Goal: Task Accomplishment & Management: Manage account settings

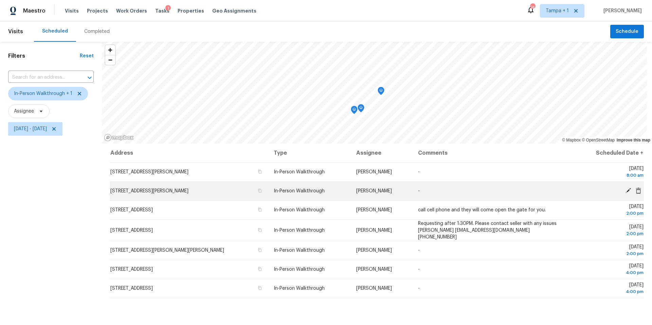
click at [625, 191] on icon at bounding box center [628, 191] width 6 height 6
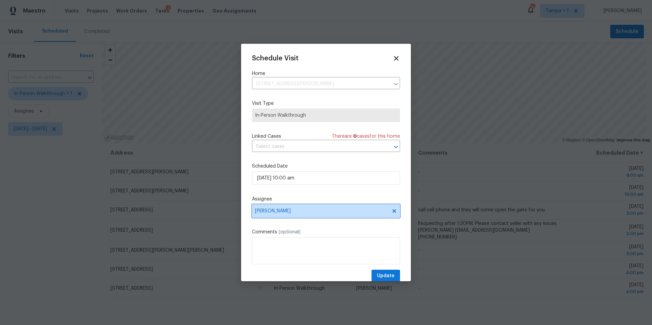
click at [315, 210] on span "[PERSON_NAME]" at bounding box center [321, 211] width 133 height 5
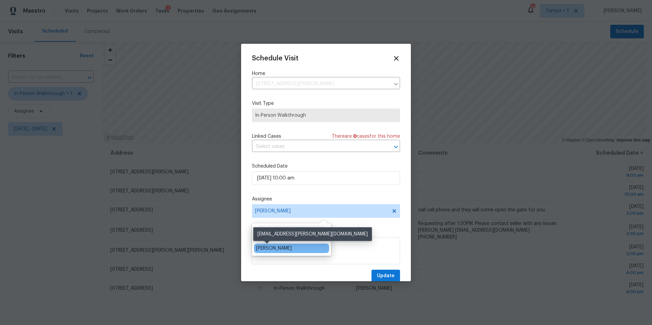
type input "mat"
click at [265, 246] on div "[PERSON_NAME]" at bounding box center [274, 248] width 36 height 7
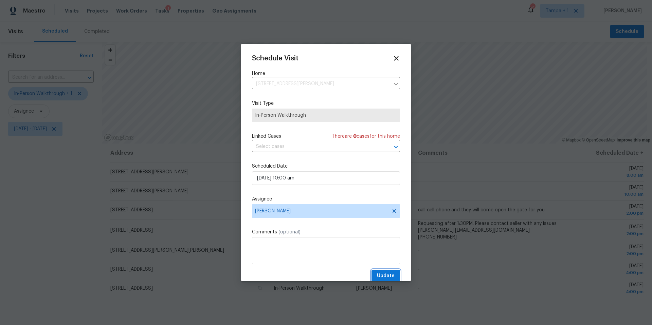
click at [377, 276] on span "Update" at bounding box center [386, 276] width 18 height 8
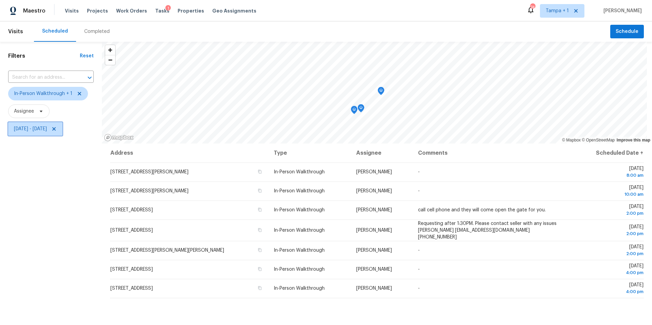
click at [42, 129] on span "[DATE] - [DATE]" at bounding box center [30, 129] width 33 height 7
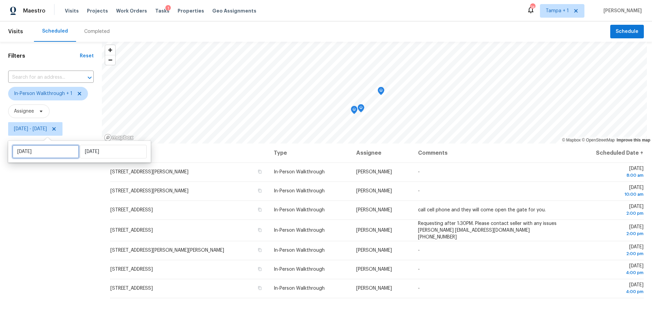
click at [48, 157] on input "[DATE]" at bounding box center [45, 152] width 67 height 14
select select "7"
select select "2025"
select select "8"
select select "2025"
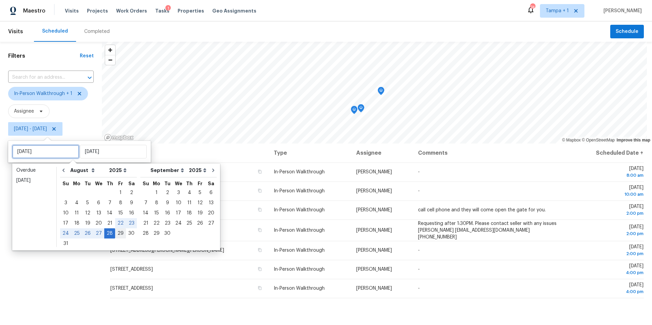
type input "[DATE]"
click at [118, 232] on div "29" at bounding box center [120, 234] width 11 height 10
type input "[DATE]"
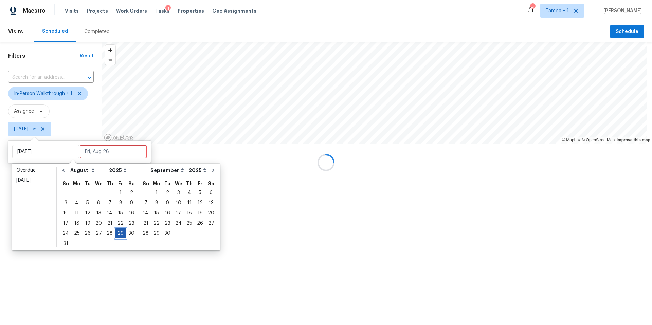
click at [118, 233] on div "29" at bounding box center [120, 234] width 11 height 10
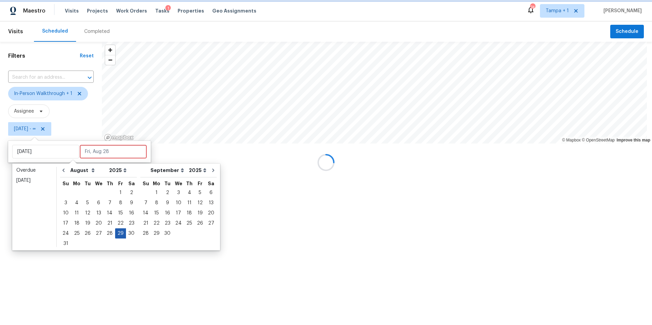
type input "[DATE]"
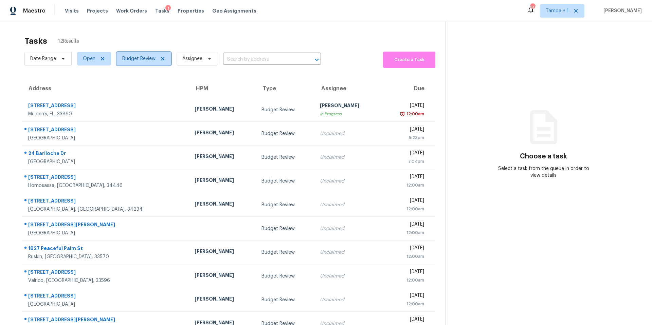
click at [137, 59] on span "Budget Review" at bounding box center [138, 58] width 33 height 7
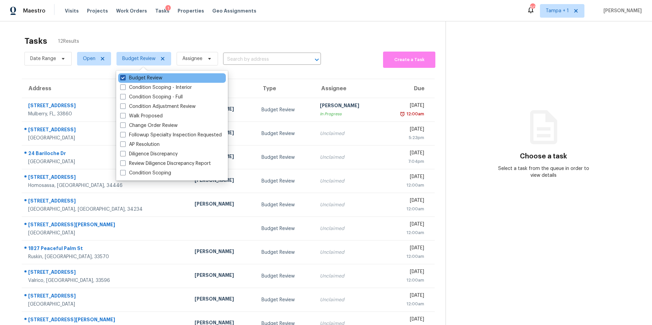
click at [133, 77] on label "Budget Review" at bounding box center [141, 78] width 42 height 7
click at [125, 77] on input "Budget Review" at bounding box center [122, 77] width 4 height 4
checkbox input "false"
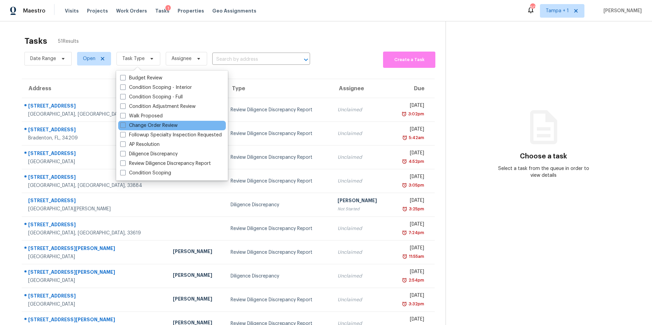
click at [161, 122] on div "Change Order Review" at bounding box center [172, 126] width 108 height 10
click at [132, 124] on label "Change Order Review" at bounding box center [148, 125] width 57 height 7
click at [125, 124] on input "Change Order Review" at bounding box center [122, 124] width 4 height 4
checkbox input "true"
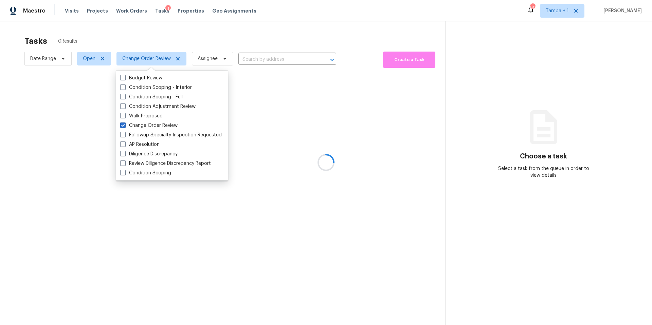
click at [242, 42] on div at bounding box center [326, 162] width 652 height 325
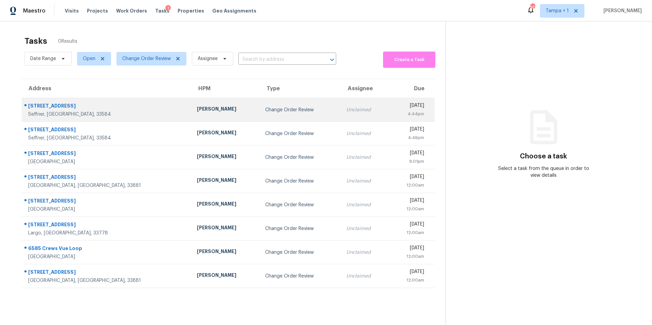
click at [192, 118] on td "[PERSON_NAME]" at bounding box center [226, 110] width 69 height 24
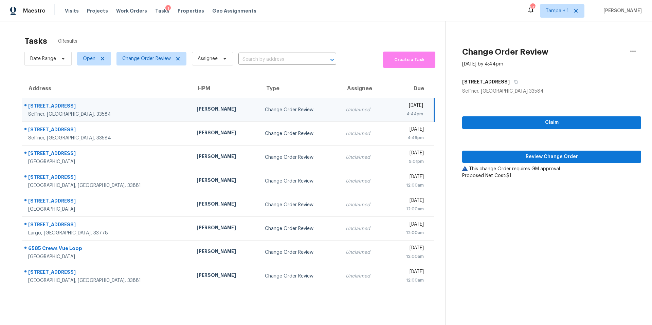
click at [548, 164] on div "Claim Review Change Order This change Order requires GM approval Proposed Net C…" at bounding box center [551, 137] width 179 height 85
click at [551, 149] on div "Claim Review Change Order This change Order requires GM approval Proposed Net C…" at bounding box center [551, 137] width 179 height 85
drag, startPoint x: 515, startPoint y: 154, endPoint x: 473, endPoint y: 163, distance: 42.5
click at [515, 154] on span "Review Change Order" at bounding box center [552, 157] width 168 height 8
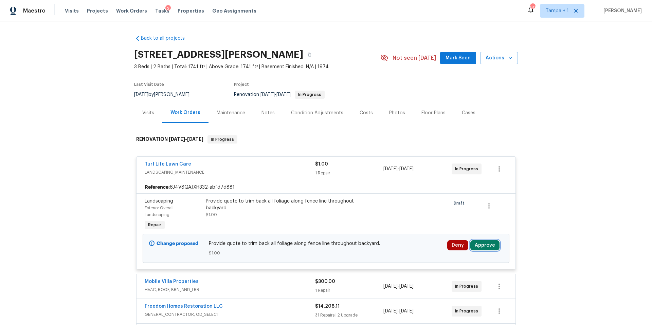
click at [481, 242] on button "Approve" at bounding box center [484, 245] width 29 height 10
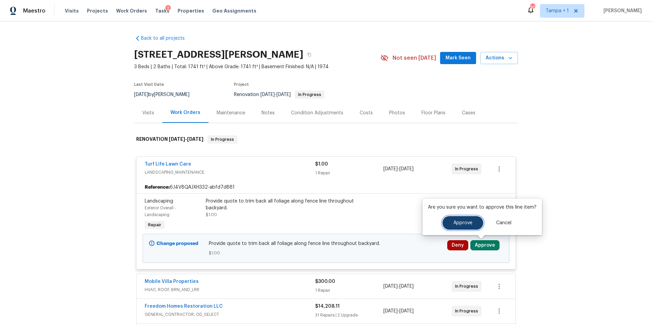
click at [462, 226] on button "Approve" at bounding box center [463, 223] width 41 height 14
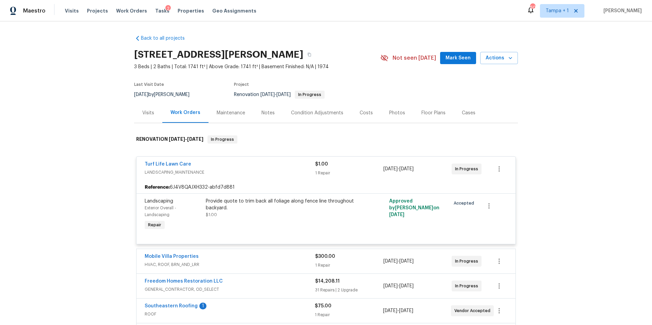
drag, startPoint x: 354, startPoint y: 116, endPoint x: 350, endPoint y: 121, distance: 6.5
click at [354, 116] on div "Costs" at bounding box center [367, 113] width 30 height 20
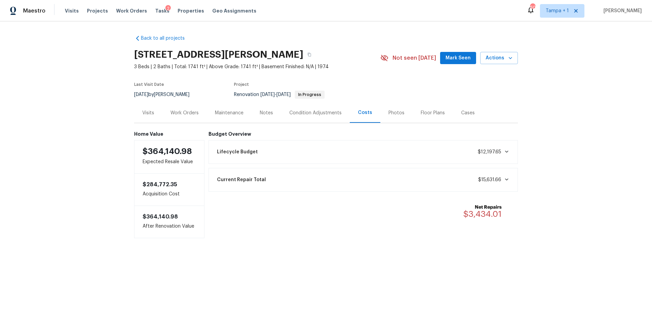
click at [150, 14] on div "Visits Projects Work Orders Tasks 2 Properties Geo Assignments" at bounding box center [165, 11] width 200 height 14
click at [155, 13] on div "Tasks 2" at bounding box center [162, 10] width 14 height 7
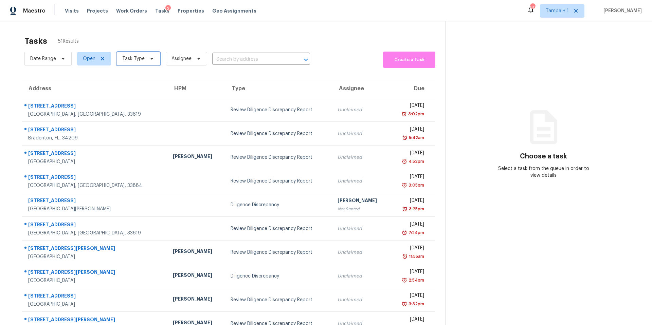
click at [131, 65] on span "Task Type" at bounding box center [138, 59] width 44 height 14
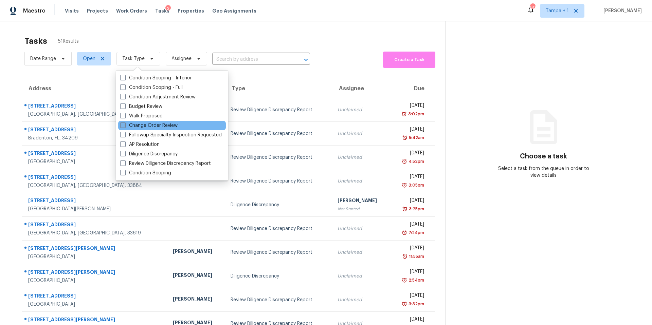
click at [127, 122] on label "Change Order Review" at bounding box center [148, 125] width 57 height 7
click at [125, 122] on input "Change Order Review" at bounding box center [122, 124] width 4 height 4
checkbox input "true"
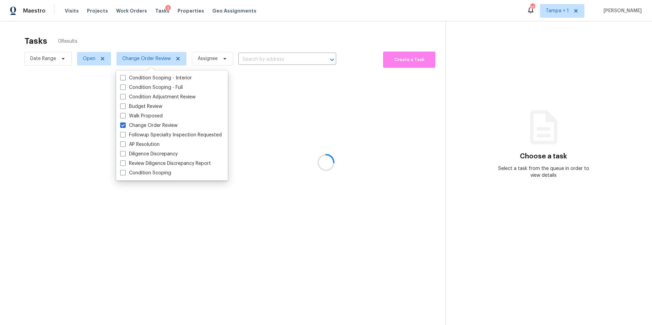
click at [209, 31] on div at bounding box center [326, 162] width 652 height 325
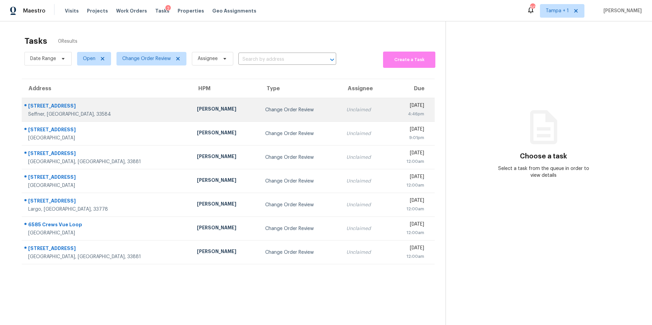
click at [197, 109] on div "[PERSON_NAME]" at bounding box center [226, 110] width 58 height 8
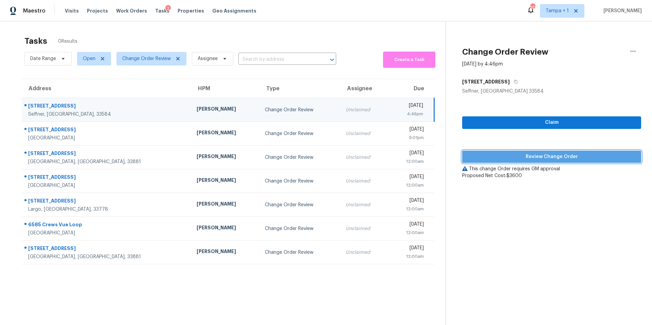
click at [544, 161] on button "Review Change Order" at bounding box center [551, 157] width 179 height 13
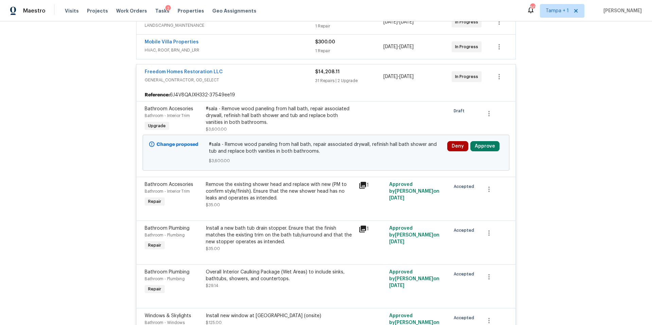
scroll to position [137, 0]
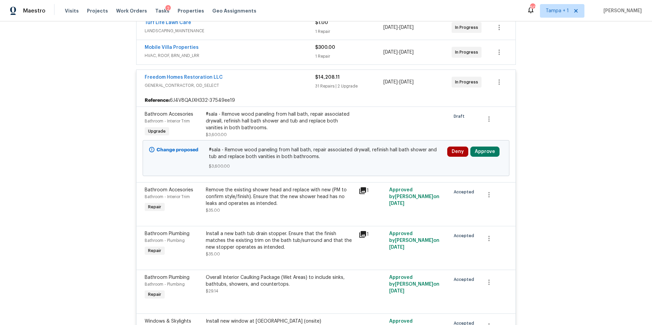
click at [488, 160] on div "Deny Approve" at bounding box center [475, 158] width 60 height 27
click at [483, 154] on button "Approve" at bounding box center [484, 152] width 29 height 10
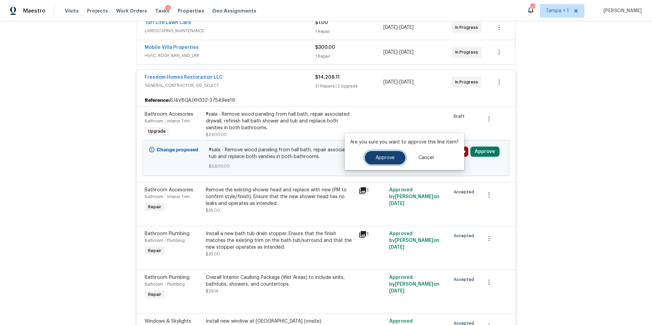
click at [394, 158] on button "Approve" at bounding box center [385, 158] width 41 height 14
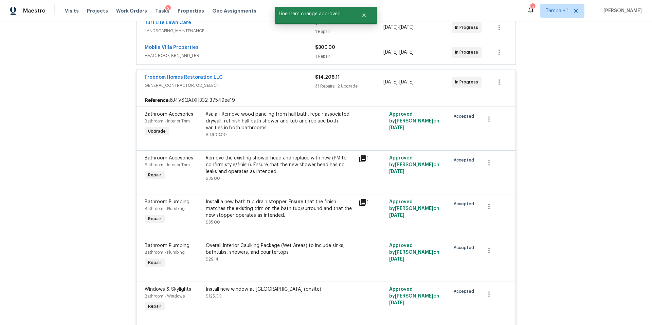
scroll to position [0, 0]
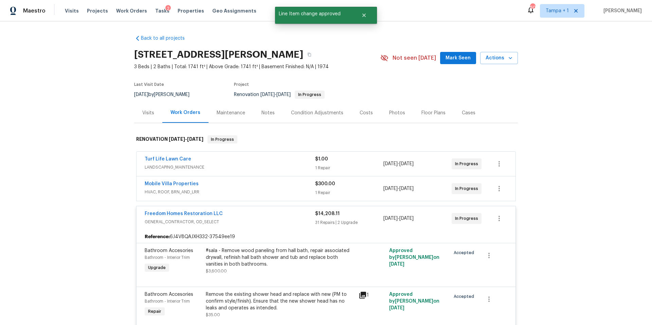
click at [367, 105] on div "Costs" at bounding box center [367, 113] width 30 height 20
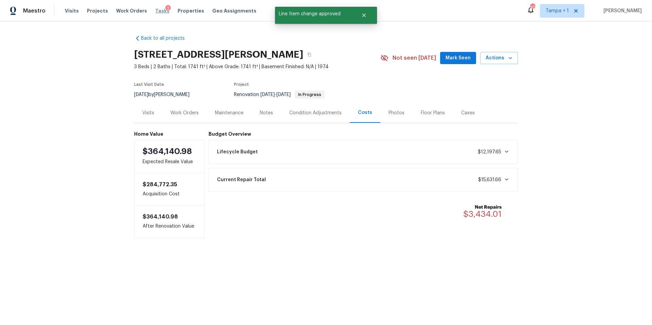
click at [155, 13] on span "Tasks" at bounding box center [162, 10] width 14 height 5
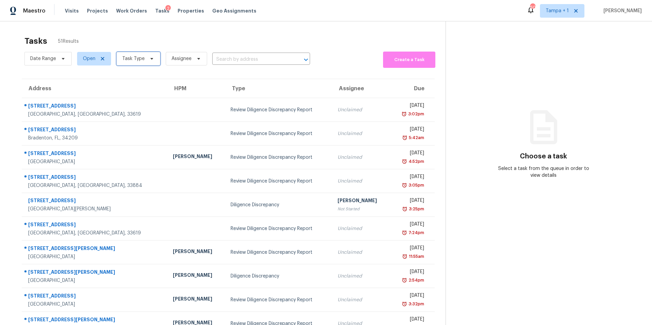
click at [130, 62] on span "Task Type" at bounding box center [138, 59] width 44 height 14
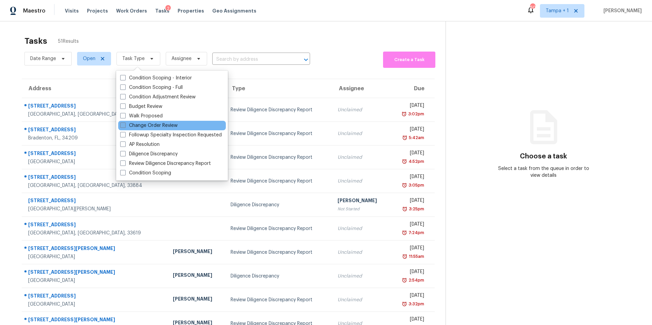
click at [159, 127] on label "Change Order Review" at bounding box center [148, 125] width 57 height 7
click at [125, 127] on input "Change Order Review" at bounding box center [122, 124] width 4 height 4
checkbox input "true"
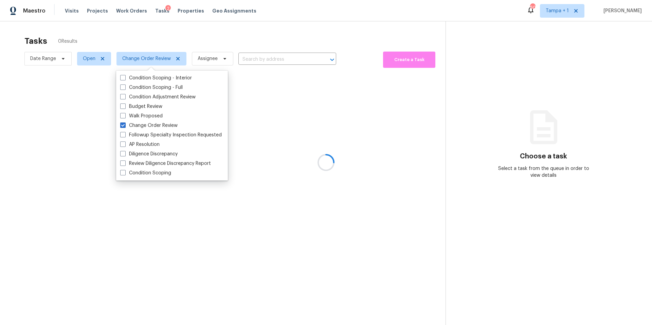
click at [277, 43] on div at bounding box center [326, 162] width 652 height 325
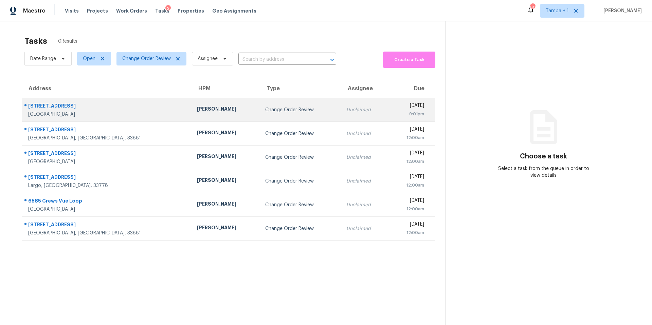
click at [192, 117] on td "[PERSON_NAME]" at bounding box center [226, 110] width 69 height 24
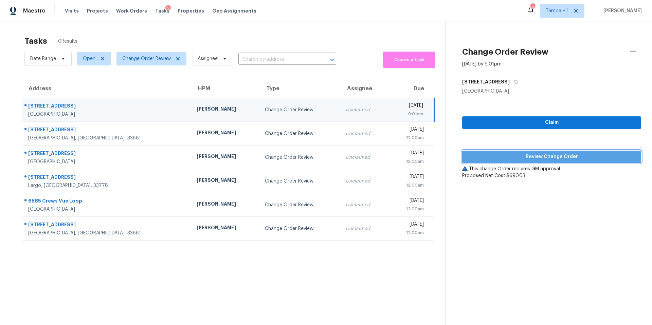
click at [514, 156] on span "Review Change Order" at bounding box center [552, 157] width 168 height 8
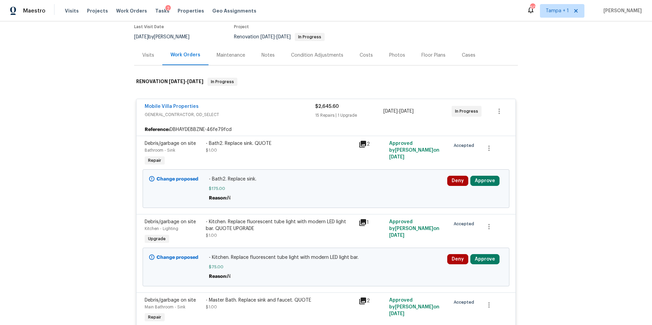
scroll to position [134, 0]
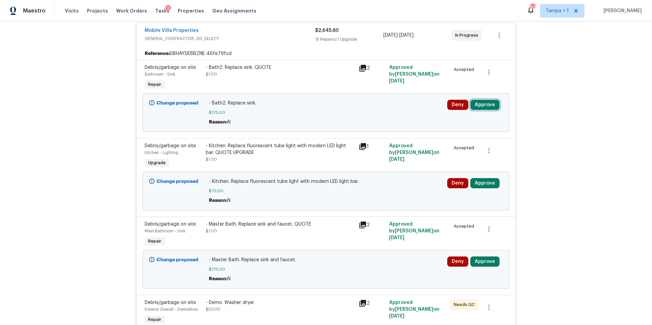
click at [489, 107] on button "Approve" at bounding box center [484, 105] width 29 height 10
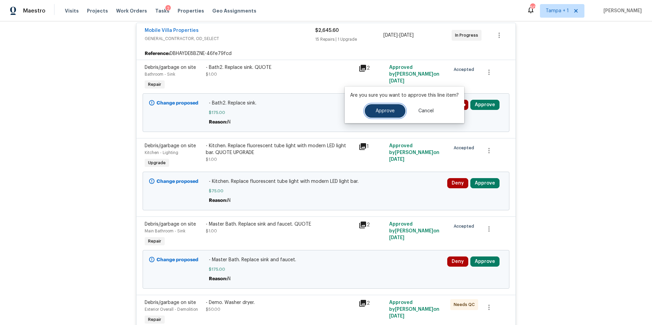
click at [386, 112] on span "Approve" at bounding box center [385, 111] width 19 height 5
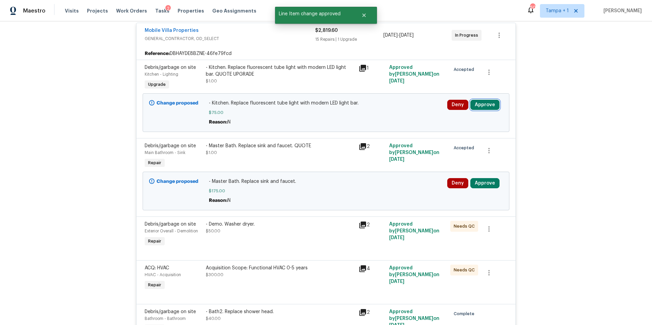
click at [489, 105] on button "Approve" at bounding box center [484, 105] width 29 height 10
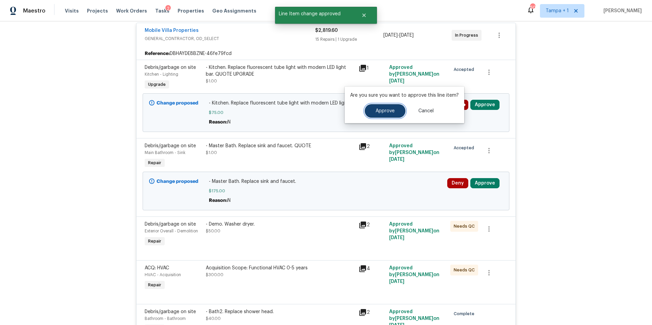
click at [380, 118] on button "Approve" at bounding box center [385, 111] width 41 height 14
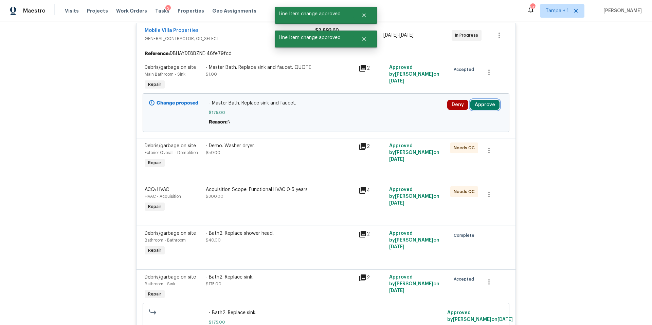
click at [493, 106] on button "Approve" at bounding box center [484, 105] width 29 height 10
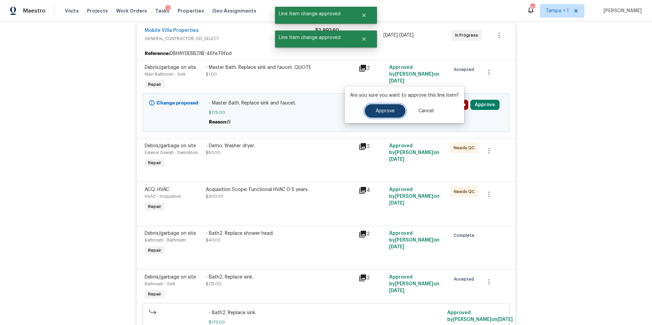
click at [375, 106] on button "Approve" at bounding box center [385, 111] width 41 height 14
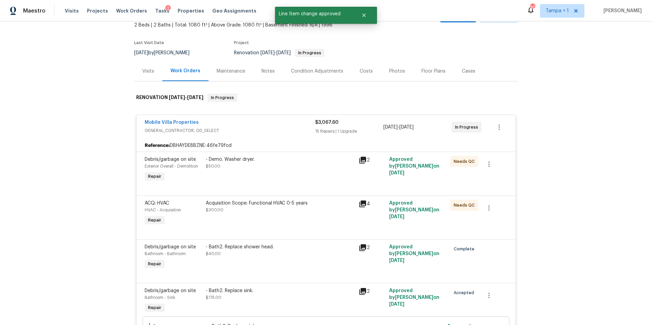
scroll to position [0, 0]
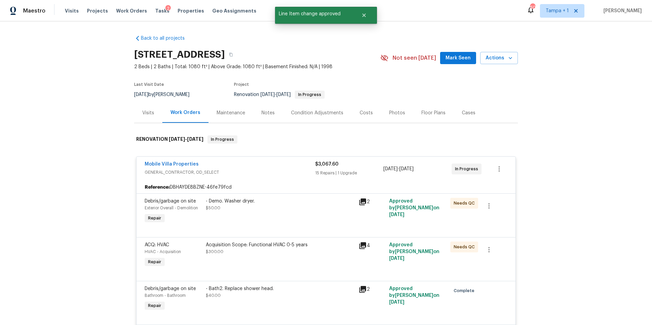
click at [352, 113] on div "Costs" at bounding box center [367, 113] width 30 height 20
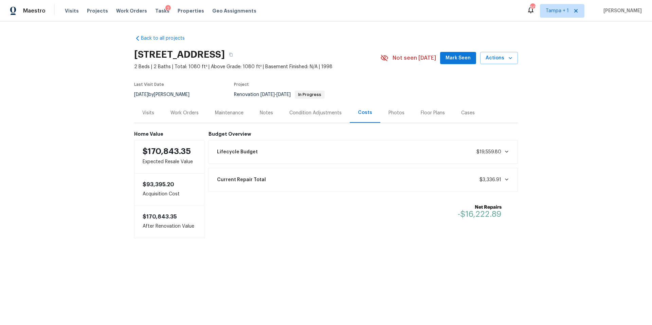
click at [145, 11] on div "Visits Projects Work Orders Tasks 2 Properties Geo Assignments" at bounding box center [165, 11] width 200 height 14
click at [155, 11] on span "Tasks" at bounding box center [162, 10] width 14 height 5
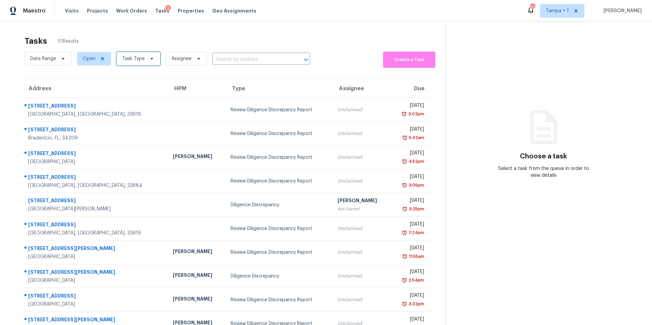
click at [136, 64] on span "Task Type" at bounding box center [138, 59] width 44 height 14
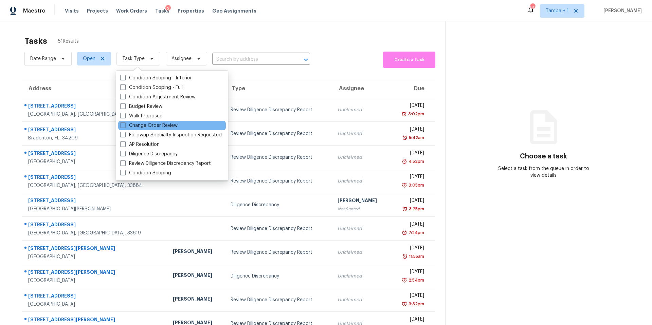
click at [154, 121] on div "Change Order Review" at bounding box center [172, 126] width 108 height 10
click at [148, 126] on label "Change Order Review" at bounding box center [148, 125] width 57 height 7
click at [125, 126] on input "Change Order Review" at bounding box center [122, 124] width 4 height 4
checkbox input "true"
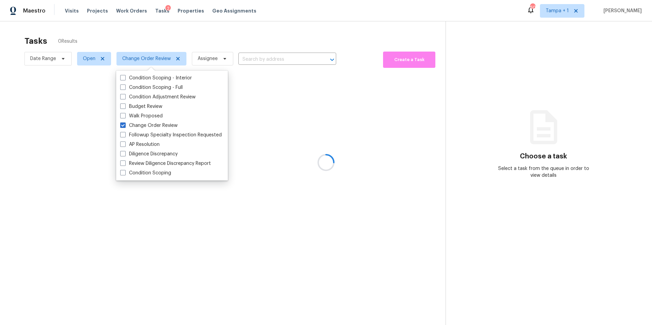
click at [244, 38] on div at bounding box center [326, 162] width 652 height 325
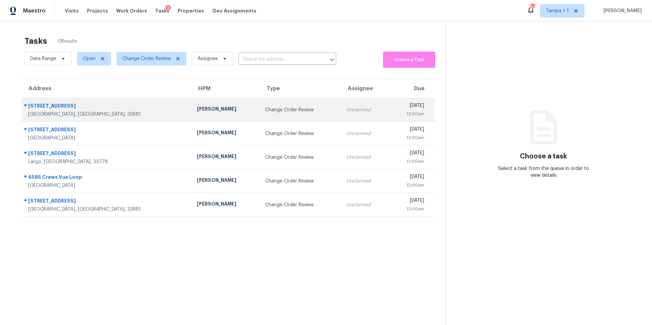
click at [133, 120] on td "5796 Lakeside Landings Blvd Winter Haven, FL, 33881" at bounding box center [107, 110] width 170 height 24
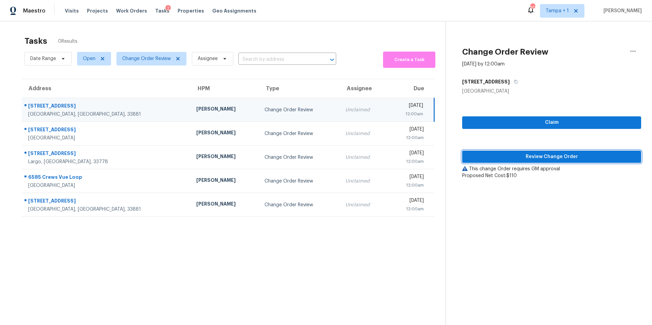
click at [499, 157] on span "Review Change Order" at bounding box center [552, 157] width 168 height 8
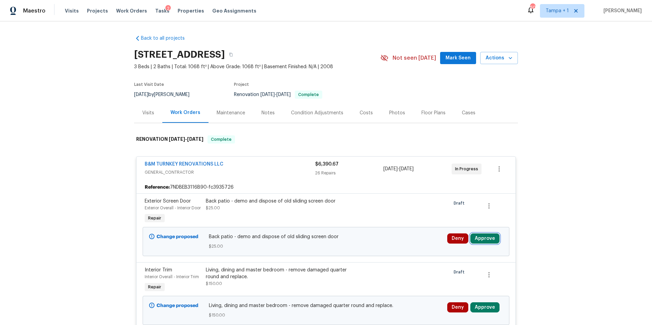
click at [489, 244] on button "Approve" at bounding box center [484, 239] width 29 height 10
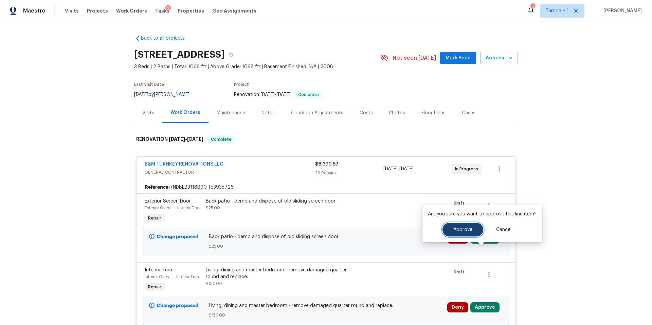
click at [452, 232] on button "Approve" at bounding box center [463, 230] width 41 height 14
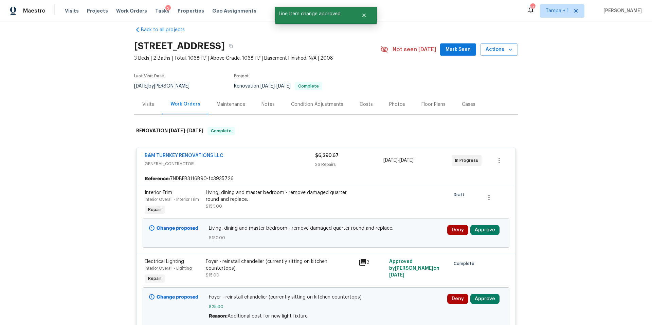
scroll to position [10, 0]
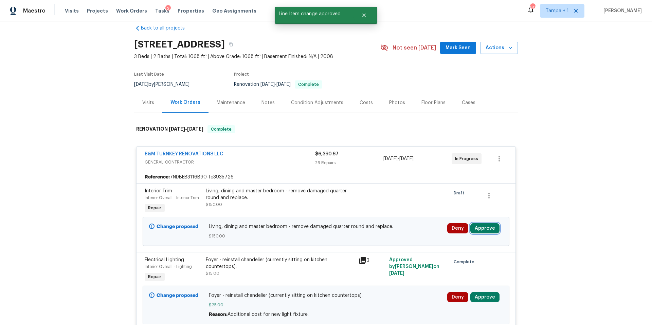
drag, startPoint x: 488, startPoint y: 234, endPoint x: 469, endPoint y: 240, distance: 20.0
click at [487, 234] on button "Approve" at bounding box center [484, 228] width 29 height 10
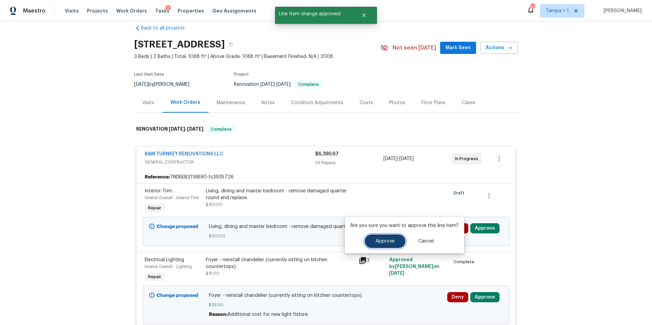
click at [376, 243] on span "Approve" at bounding box center [385, 241] width 19 height 5
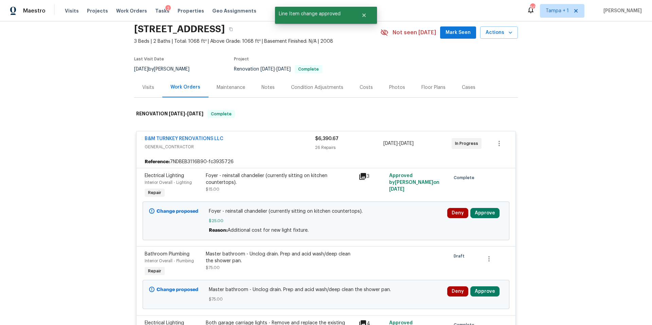
scroll to position [34, 0]
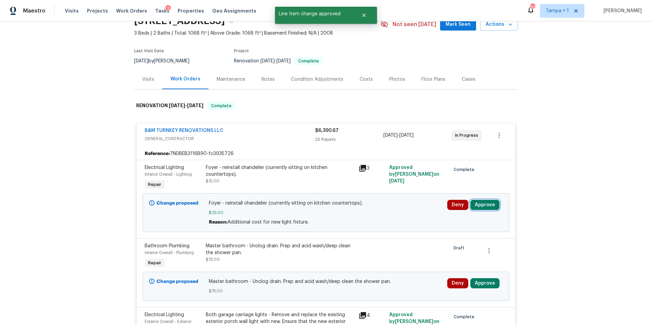
click at [490, 210] on button "Approve" at bounding box center [484, 205] width 29 height 10
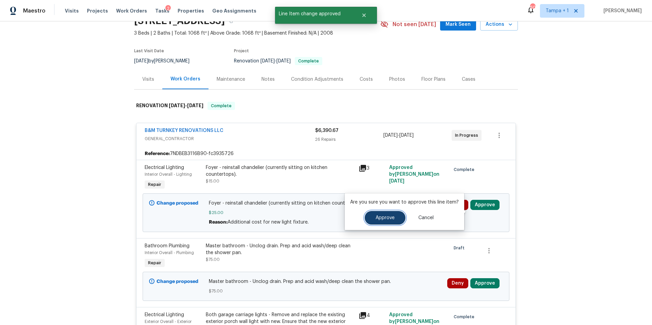
click at [396, 215] on button "Approve" at bounding box center [385, 218] width 41 height 14
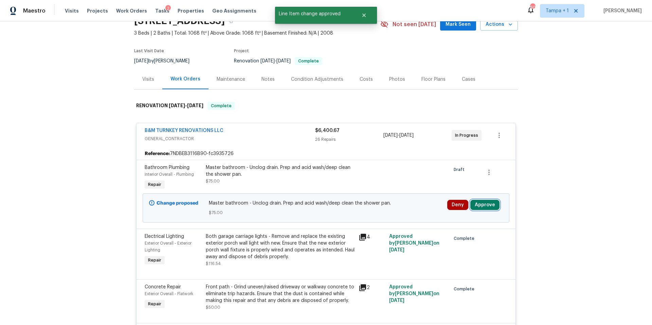
click at [488, 210] on button "Approve" at bounding box center [484, 205] width 29 height 10
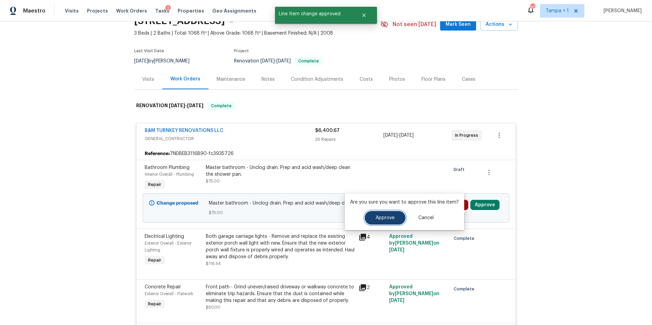
click at [390, 218] on span "Approve" at bounding box center [385, 218] width 19 height 5
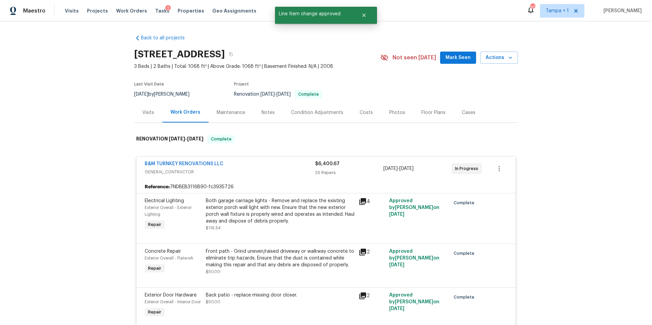
scroll to position [0, 0]
click at [352, 121] on div "Costs" at bounding box center [367, 113] width 30 height 20
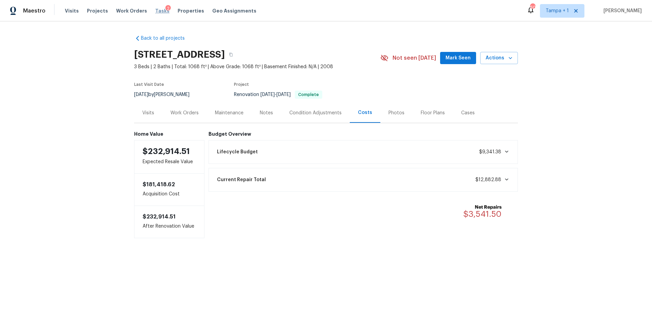
click at [155, 10] on span "Tasks" at bounding box center [162, 10] width 14 height 5
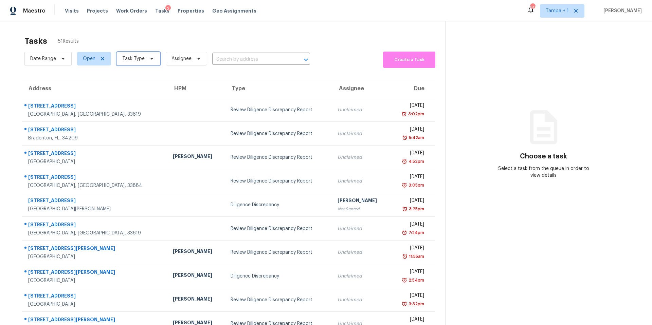
click at [133, 63] on span "Task Type" at bounding box center [138, 59] width 44 height 14
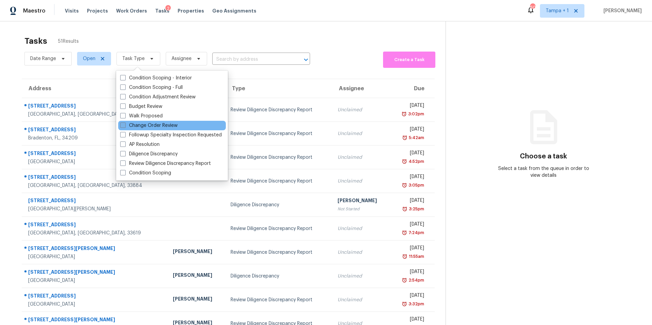
click at [128, 125] on label "Change Order Review" at bounding box center [148, 125] width 57 height 7
click at [125, 125] on input "Change Order Review" at bounding box center [122, 124] width 4 height 4
checkbox input "true"
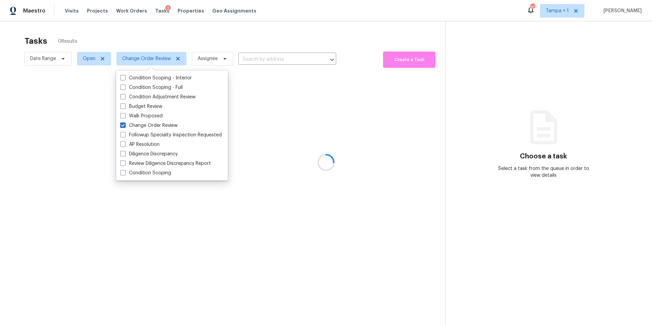
click at [234, 47] on div at bounding box center [326, 162] width 652 height 325
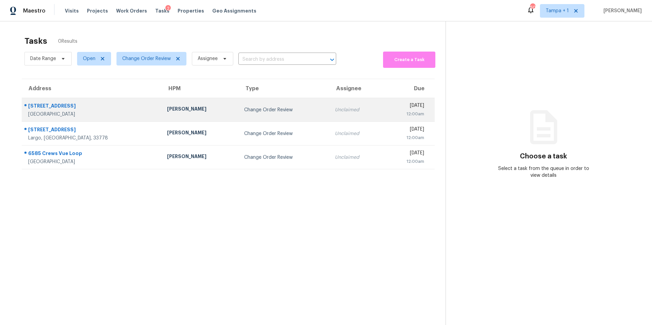
click at [167, 110] on div "[PERSON_NAME]" at bounding box center [200, 110] width 66 height 8
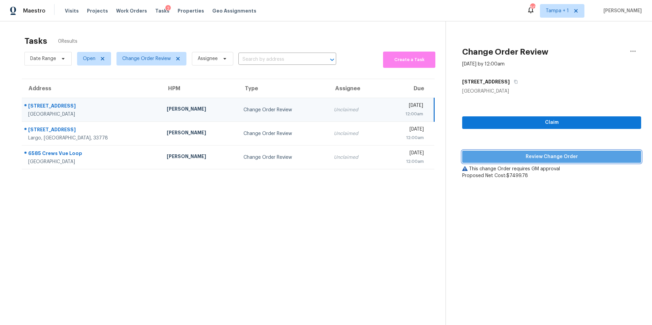
click at [532, 159] on span "Review Change Order" at bounding box center [552, 157] width 168 height 8
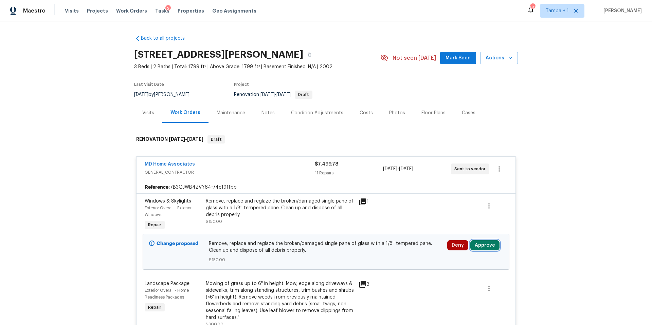
click at [483, 248] on button "Approve" at bounding box center [484, 245] width 29 height 10
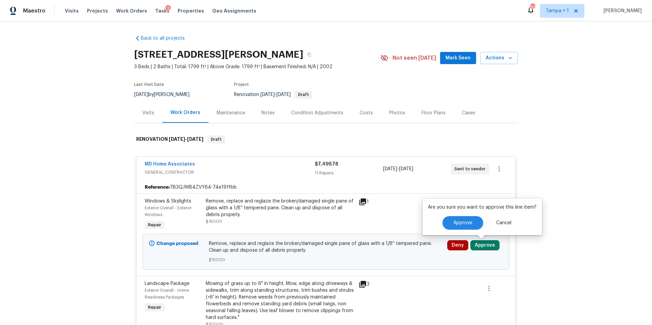
click at [484, 219] on div "Approve Cancel" at bounding box center [482, 223] width 109 height 14
click at [479, 223] on button "Approve" at bounding box center [463, 223] width 41 height 14
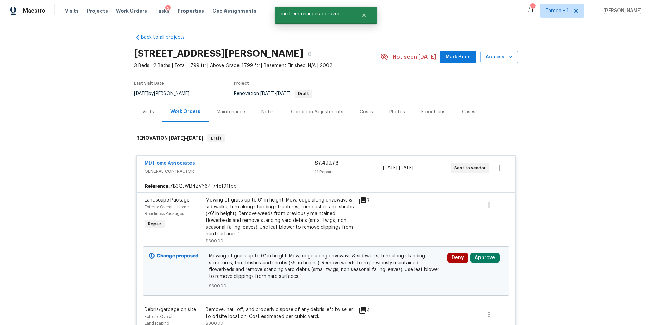
scroll to position [1, 0]
click at [481, 257] on button "Approve" at bounding box center [484, 258] width 29 height 10
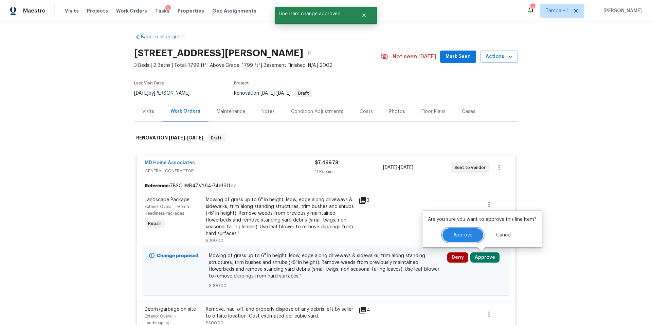
drag, startPoint x: 471, startPoint y: 237, endPoint x: 434, endPoint y: 231, distance: 37.5
click at [471, 237] on button "Approve" at bounding box center [463, 236] width 41 height 14
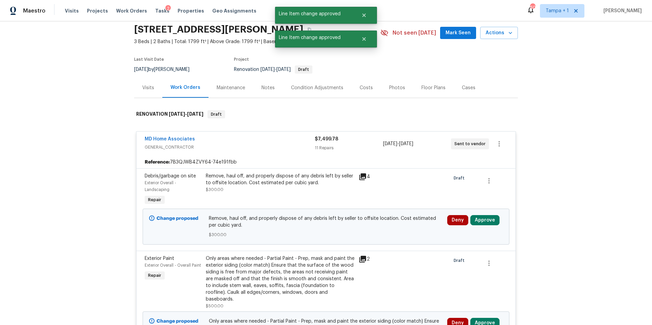
scroll to position [40, 0]
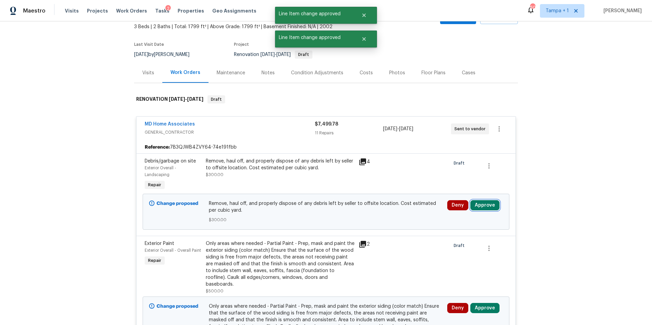
click at [486, 206] on button "Approve" at bounding box center [484, 205] width 29 height 10
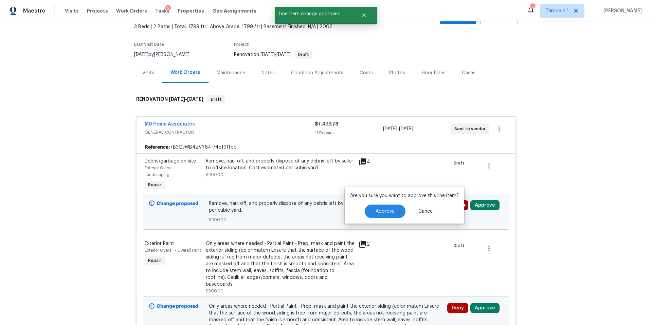
click at [362, 208] on div "Approve Cancel" at bounding box center [404, 212] width 109 height 14
click at [369, 207] on button "Approve" at bounding box center [385, 212] width 41 height 14
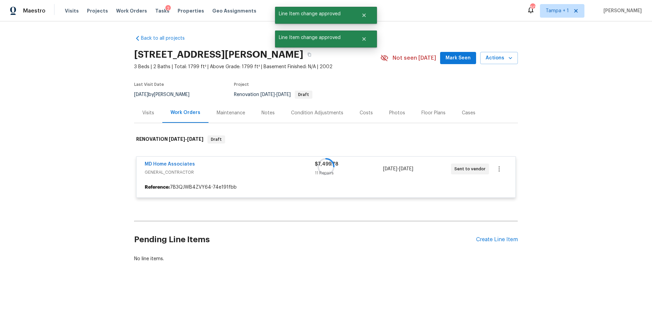
scroll to position [0, 0]
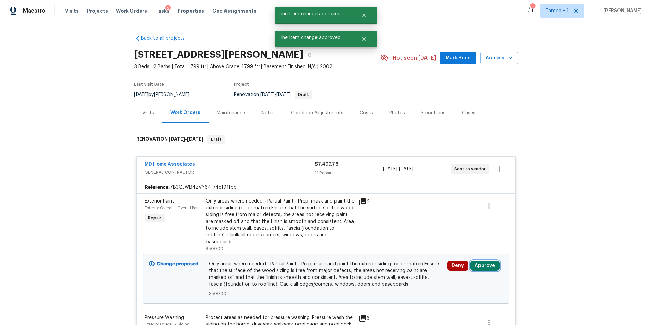
click at [494, 261] on button "Approve" at bounding box center [484, 266] width 29 height 10
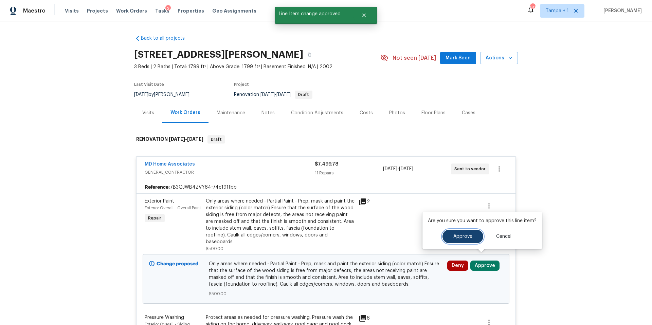
click at [454, 238] on span "Approve" at bounding box center [462, 236] width 19 height 5
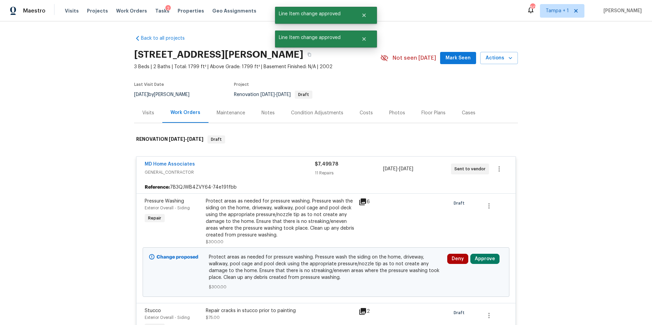
scroll to position [1, 0]
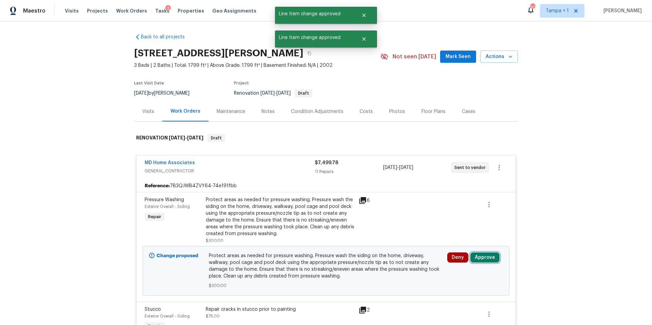
click at [483, 262] on button "Approve" at bounding box center [484, 258] width 29 height 10
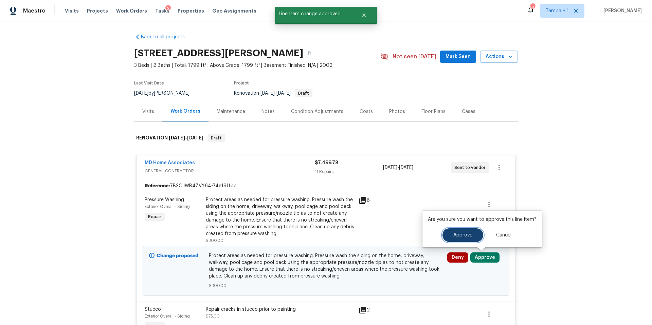
click at [455, 237] on span "Approve" at bounding box center [462, 235] width 19 height 5
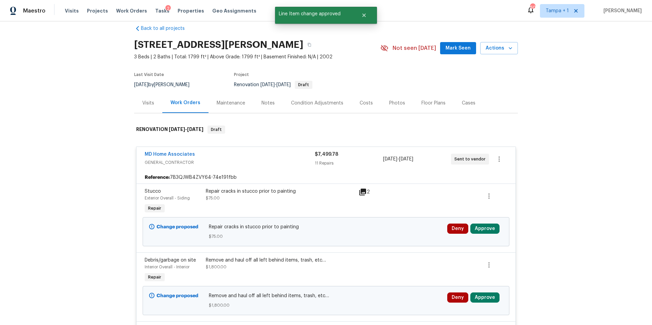
scroll to position [16, 0]
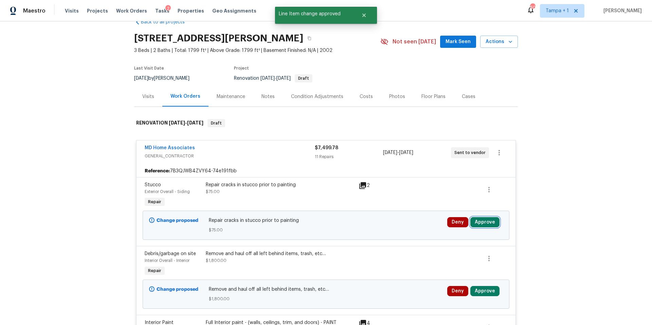
click at [487, 224] on button "Approve" at bounding box center [484, 222] width 29 height 10
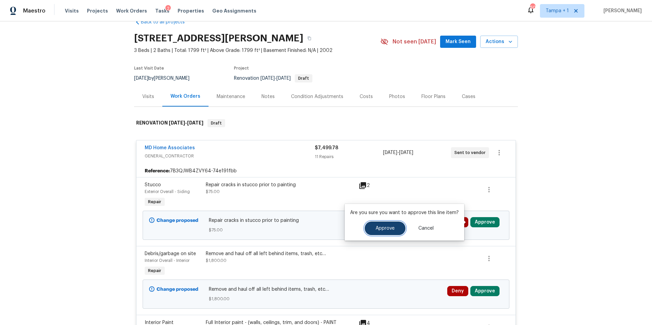
click at [388, 229] on span "Approve" at bounding box center [385, 228] width 19 height 5
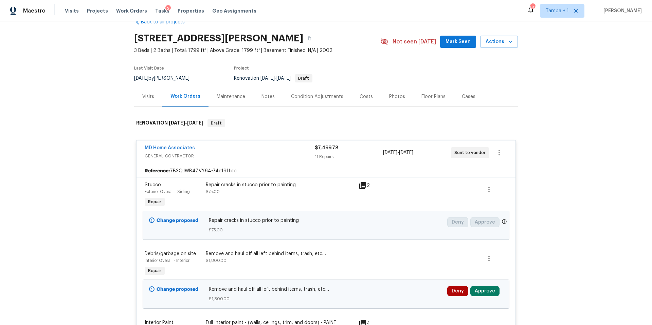
scroll to position [0, 0]
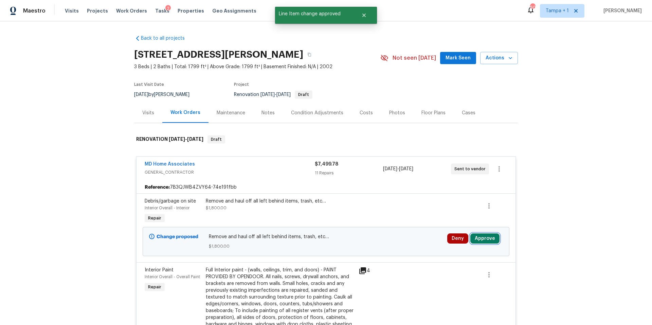
click at [491, 242] on button "Approve" at bounding box center [484, 239] width 29 height 10
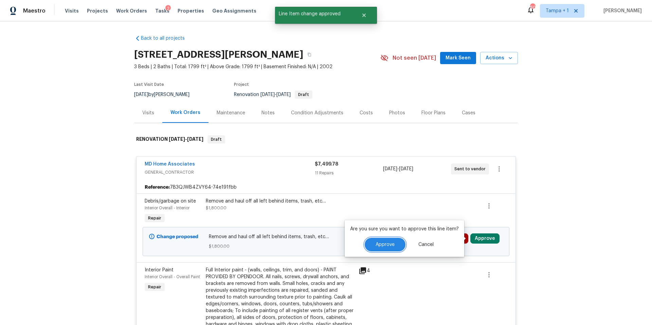
drag, startPoint x: 397, startPoint y: 244, endPoint x: 336, endPoint y: 228, distance: 63.0
click at [397, 244] on button "Approve" at bounding box center [385, 245] width 41 height 14
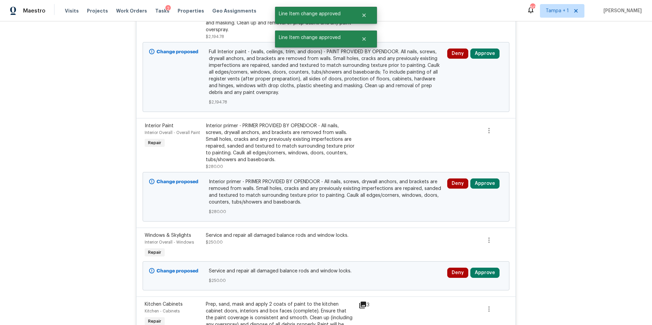
scroll to position [112, 0]
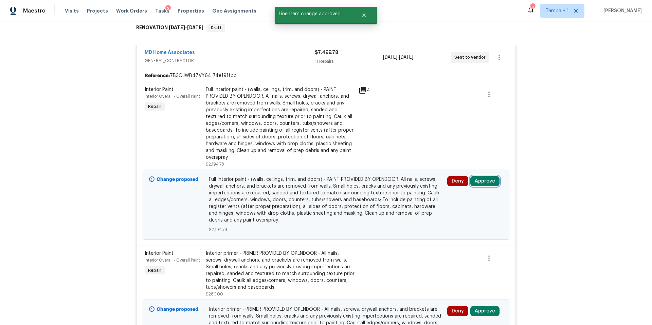
click at [485, 184] on button "Approve" at bounding box center [484, 181] width 29 height 10
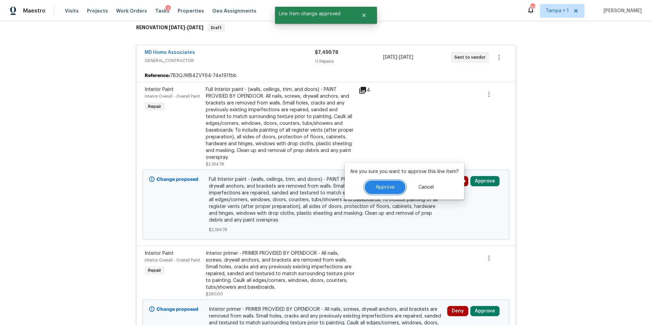
click at [381, 183] on button "Approve" at bounding box center [385, 188] width 41 height 14
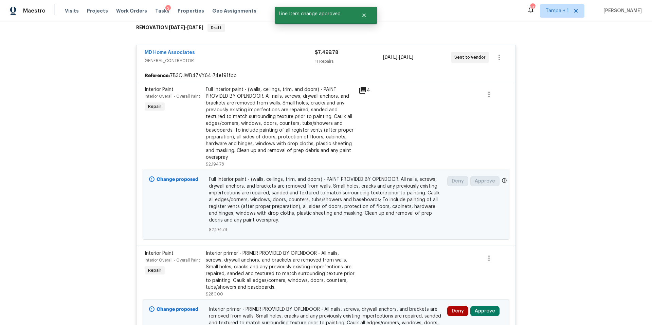
scroll to position [0, 0]
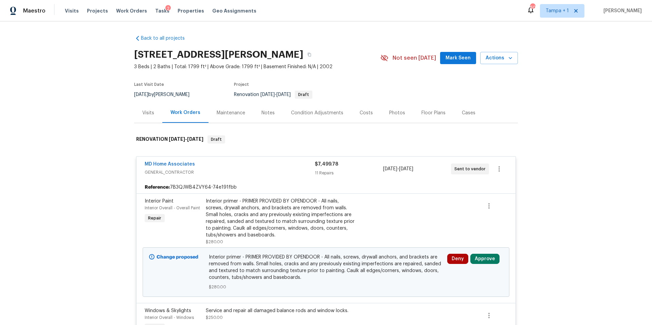
drag, startPoint x: 491, startPoint y: 267, endPoint x: 489, endPoint y: 259, distance: 7.8
click at [491, 267] on div "Deny Approve" at bounding box center [475, 272] width 60 height 41
click at [488, 259] on button "Approve" at bounding box center [484, 259] width 29 height 10
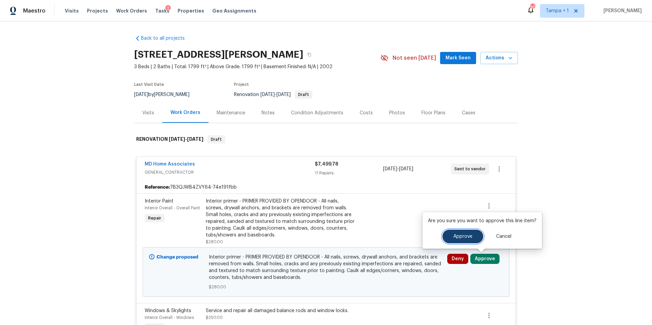
click at [460, 238] on span "Approve" at bounding box center [462, 236] width 19 height 5
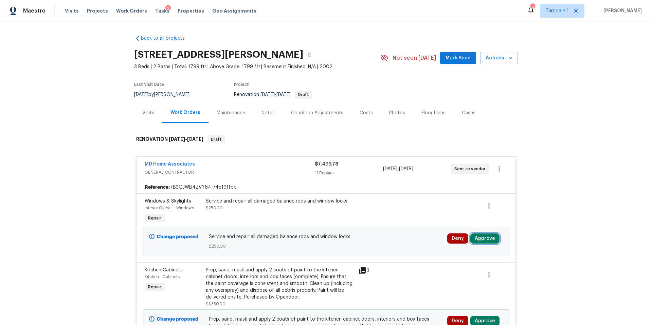
click at [485, 241] on button "Approve" at bounding box center [484, 239] width 29 height 10
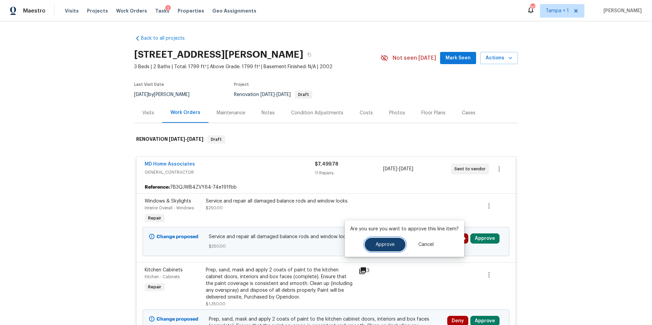
click at [395, 245] on button "Approve" at bounding box center [385, 245] width 41 height 14
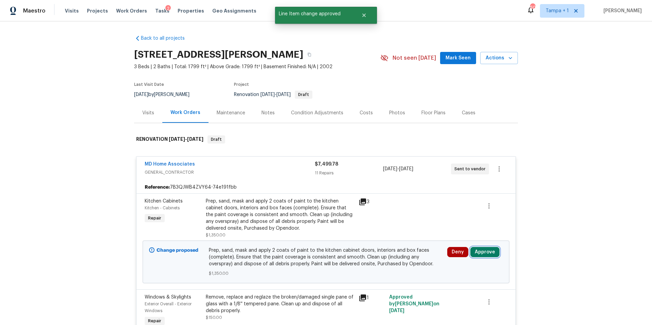
click at [491, 254] on button "Approve" at bounding box center [484, 252] width 29 height 10
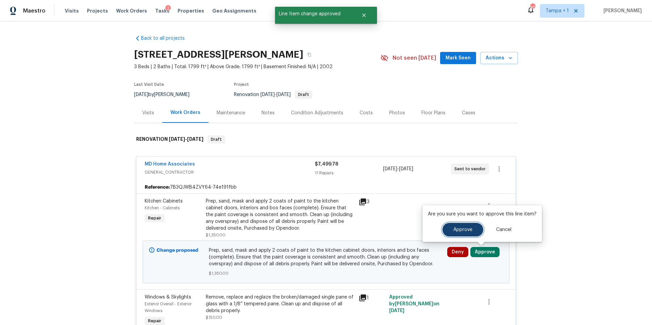
click at [466, 231] on span "Approve" at bounding box center [462, 230] width 19 height 5
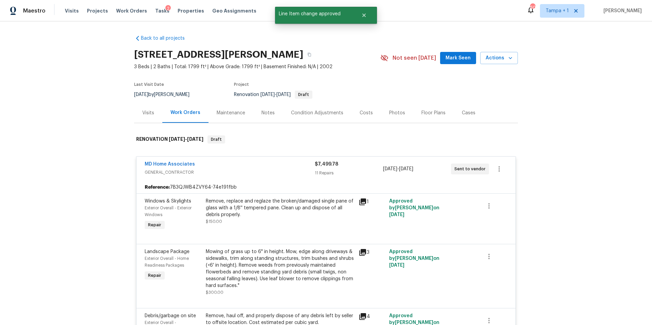
click at [367, 110] on div "Costs" at bounding box center [366, 113] width 13 height 7
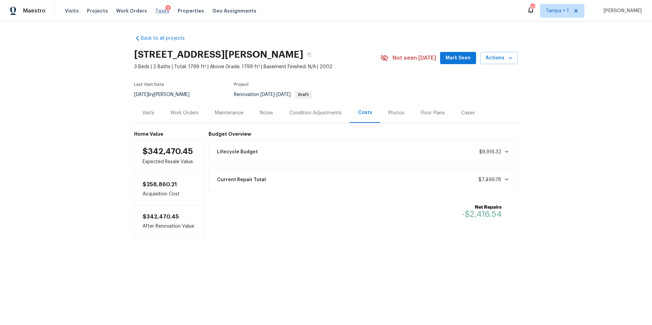
click at [157, 11] on span "Tasks" at bounding box center [162, 10] width 14 height 5
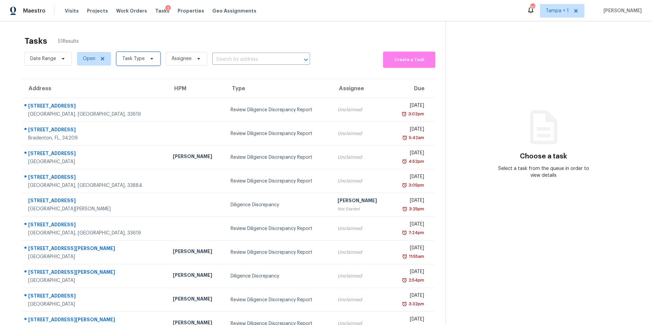
click at [131, 62] on span "Task Type" at bounding box center [133, 58] width 22 height 7
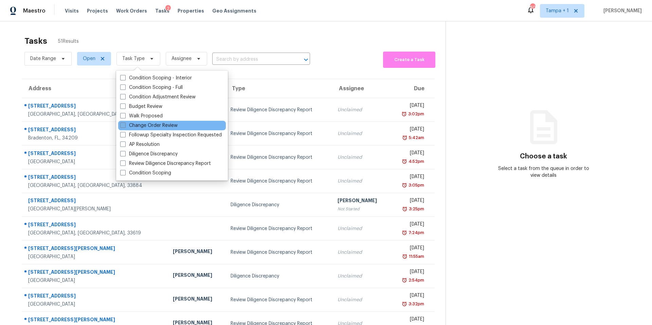
click at [147, 127] on label "Change Order Review" at bounding box center [148, 125] width 57 height 7
click at [125, 127] on input "Change Order Review" at bounding box center [122, 124] width 4 height 4
checkbox input "true"
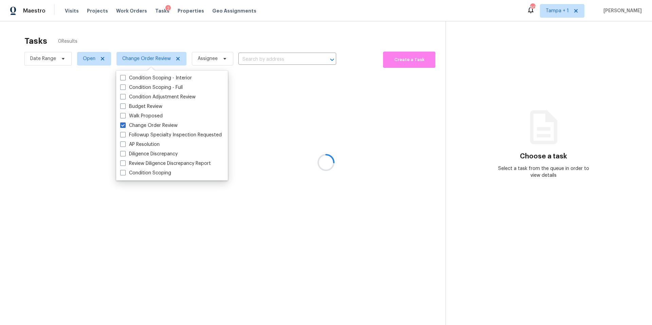
click at [214, 42] on div at bounding box center [326, 162] width 652 height 325
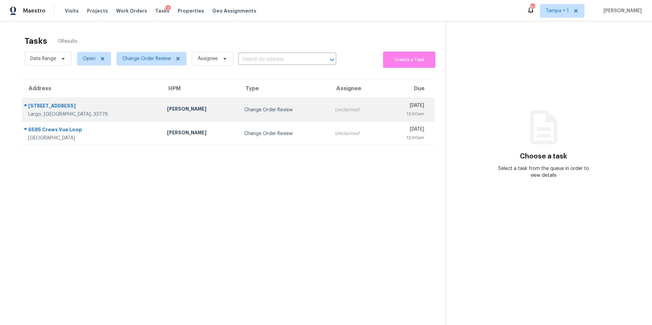
click at [167, 112] on div "[PERSON_NAME]" at bounding box center [200, 110] width 66 height 8
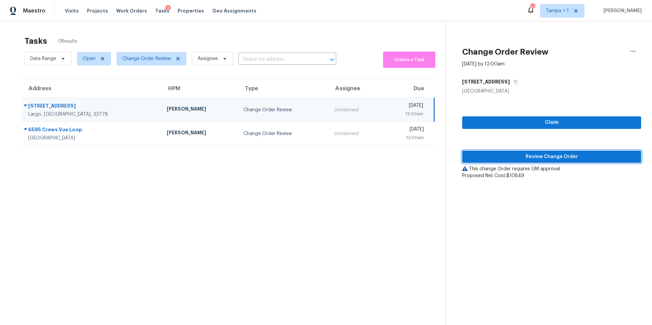
click at [505, 154] on span "Review Change Order" at bounding box center [552, 157] width 168 height 8
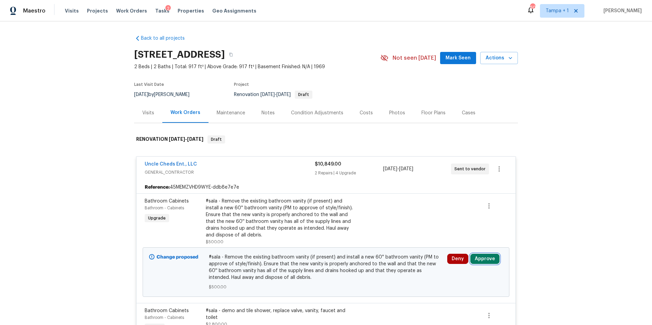
click at [481, 260] on button "Approve" at bounding box center [484, 259] width 29 height 10
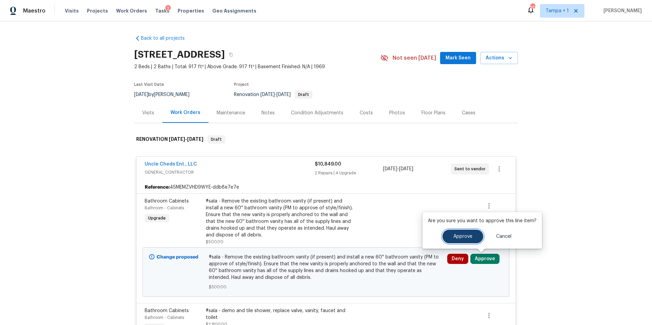
click at [459, 236] on span "Approve" at bounding box center [462, 236] width 19 height 5
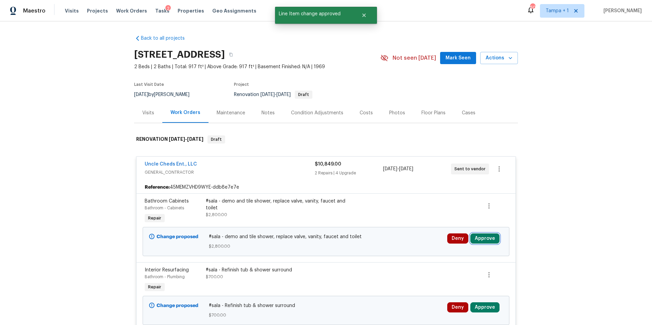
click at [484, 240] on button "Approve" at bounding box center [484, 239] width 29 height 10
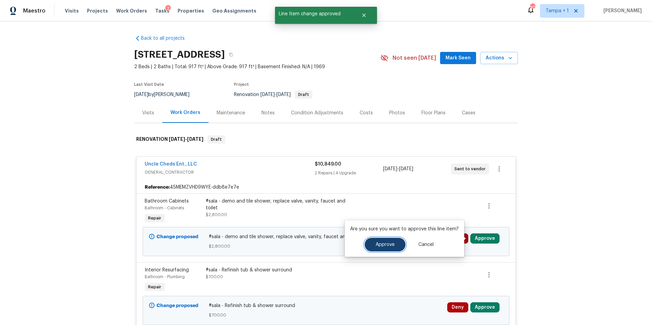
click at [388, 246] on span "Approve" at bounding box center [385, 244] width 19 height 5
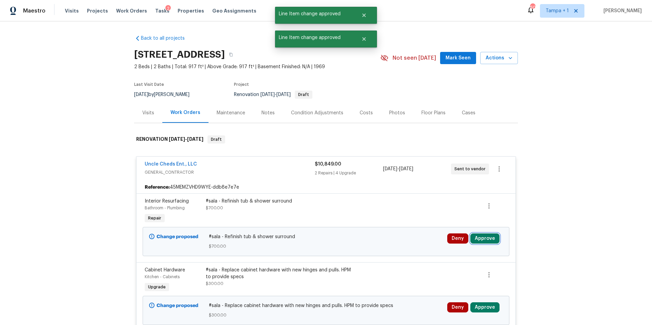
click at [489, 242] on button "Approve" at bounding box center [484, 239] width 29 height 10
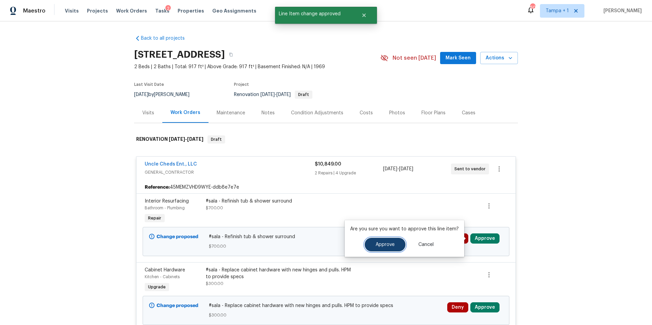
click at [370, 242] on button "Approve" at bounding box center [385, 245] width 41 height 14
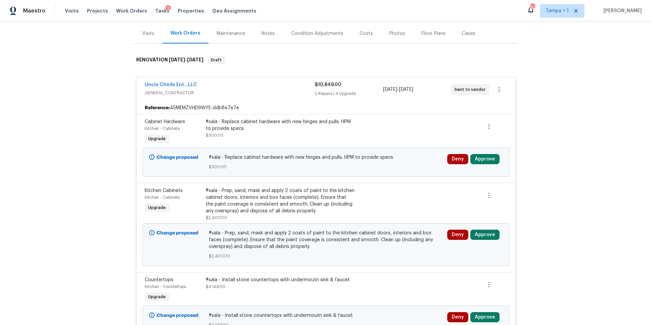
scroll to position [80, 0]
click at [487, 160] on button "Approve" at bounding box center [484, 159] width 29 height 10
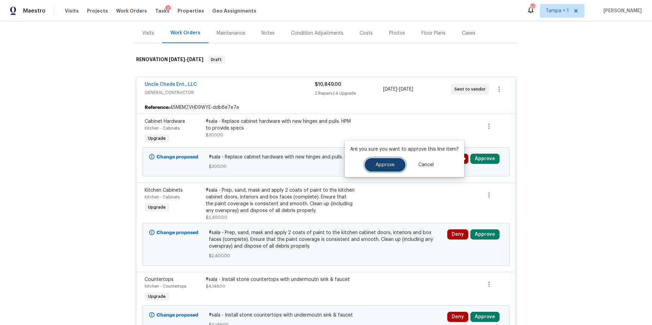
click at [391, 167] on span "Approve" at bounding box center [385, 165] width 19 height 5
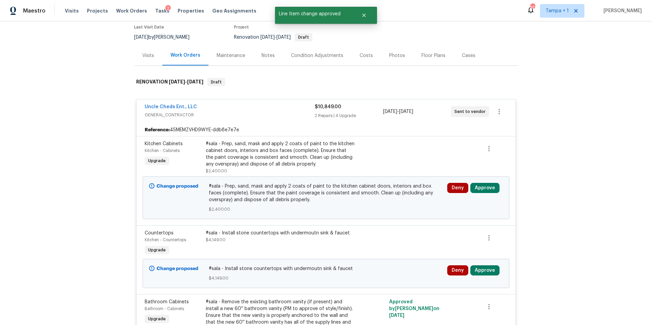
scroll to position [59, 0]
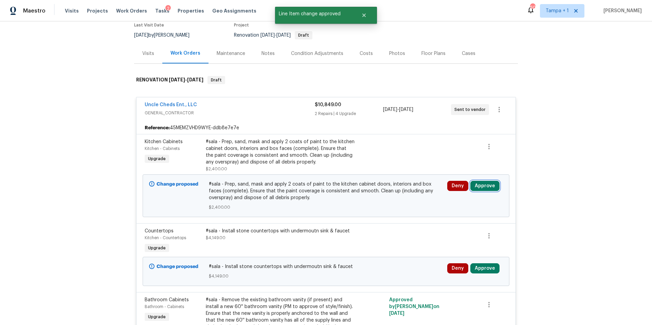
click at [483, 181] on button "Approve" at bounding box center [484, 186] width 29 height 10
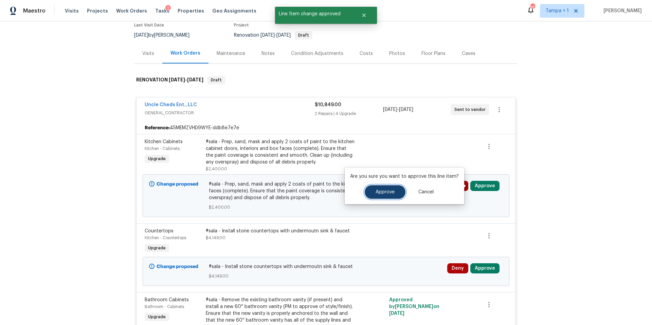
click at [384, 193] on span "Approve" at bounding box center [385, 192] width 19 height 5
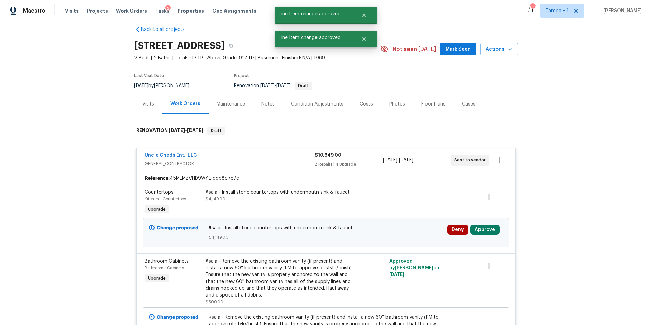
scroll to position [14, 0]
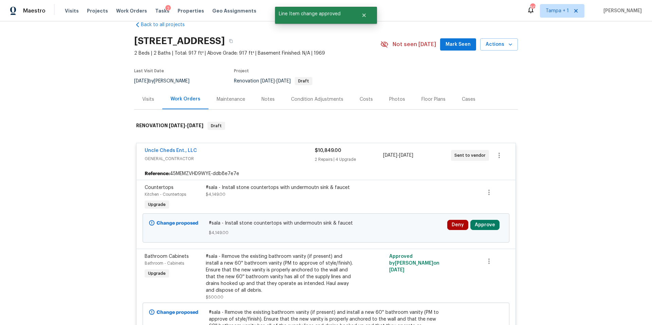
click at [498, 230] on div "Deny Approve" at bounding box center [475, 228] width 60 height 20
click at [491, 227] on button "Approve" at bounding box center [484, 225] width 29 height 10
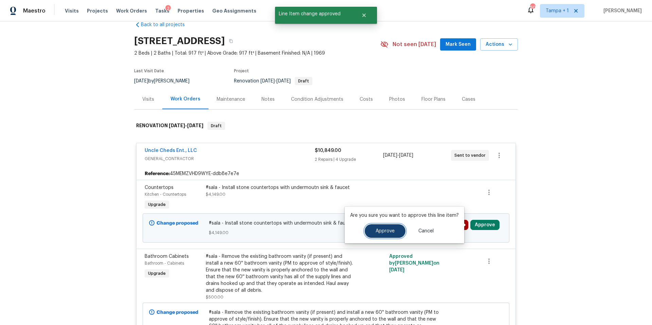
click at [387, 235] on button "Approve" at bounding box center [385, 231] width 41 height 14
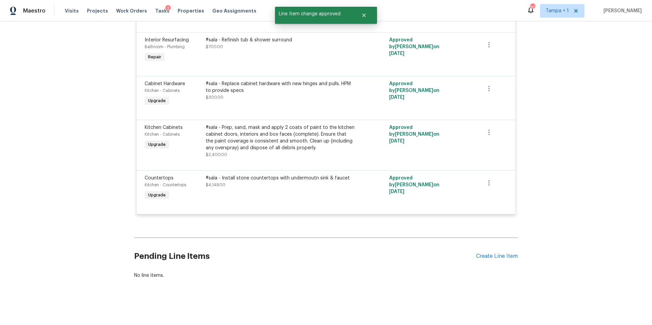
scroll to position [139, 0]
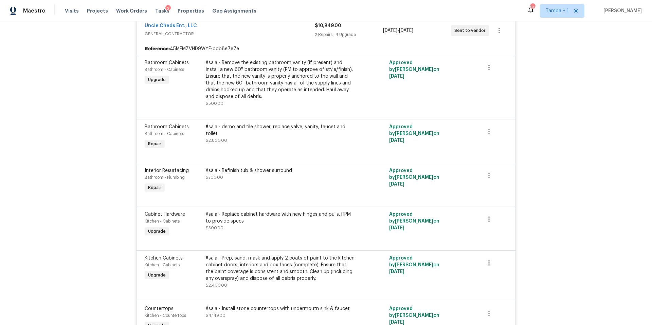
click at [273, 182] on div "#sala - Refinish tub & shower surround $700.00" at bounding box center [280, 180] width 153 height 31
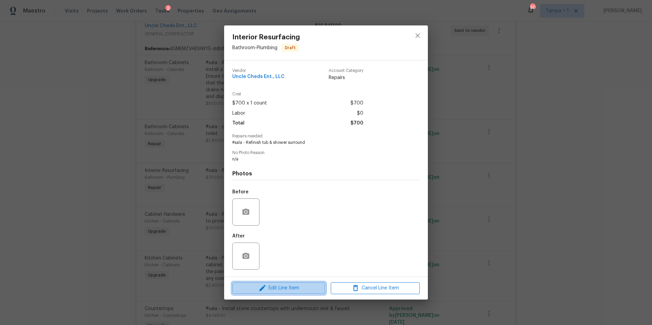
click at [280, 294] on button "Edit Line Item" at bounding box center [278, 289] width 93 height 12
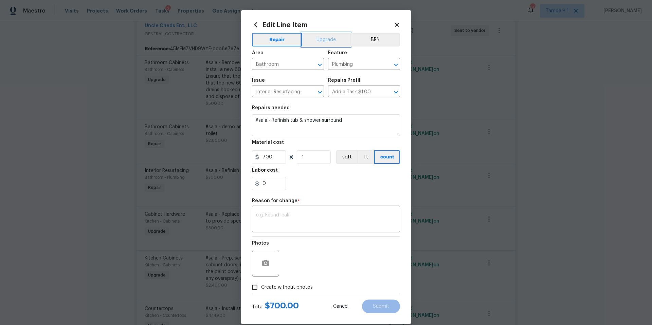
click at [306, 44] on button "Upgrade" at bounding box center [326, 40] width 49 height 14
click at [270, 160] on input "700" at bounding box center [269, 157] width 34 height 14
type input "650"
click at [292, 211] on div "x ​" at bounding box center [326, 220] width 148 height 25
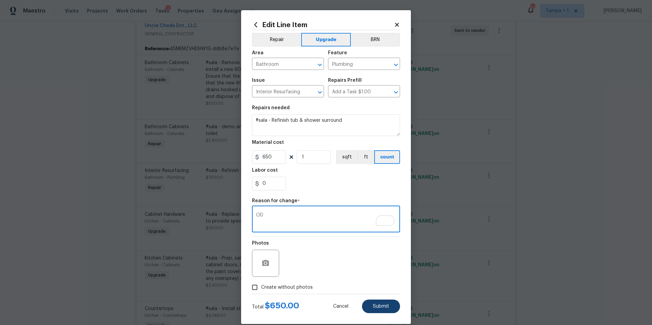
type textarea "OD"
click at [381, 308] on span "Submit" at bounding box center [381, 306] width 16 height 5
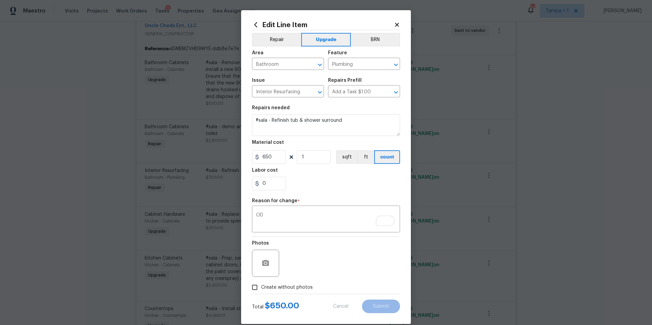
type input "700"
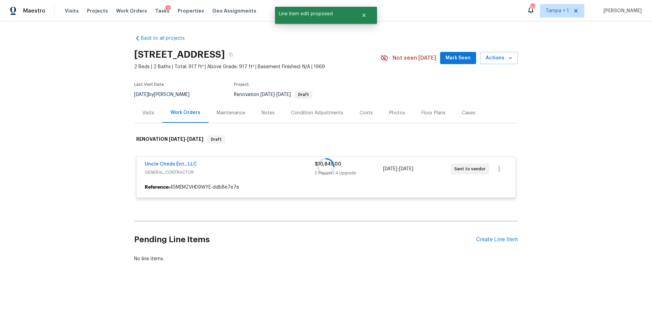
scroll to position [0, 0]
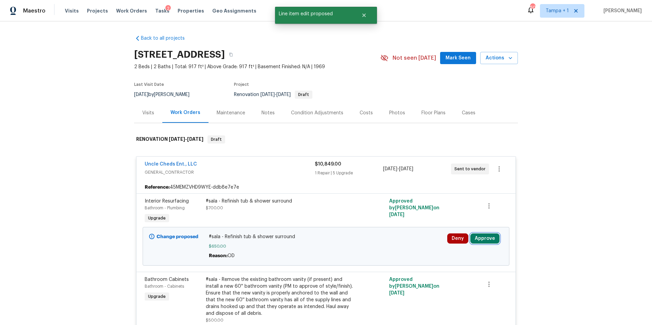
click at [485, 237] on button "Approve" at bounding box center [484, 239] width 29 height 10
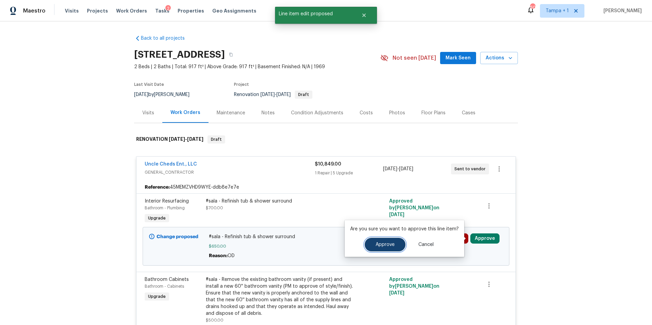
click at [396, 248] on button "Approve" at bounding box center [385, 245] width 41 height 14
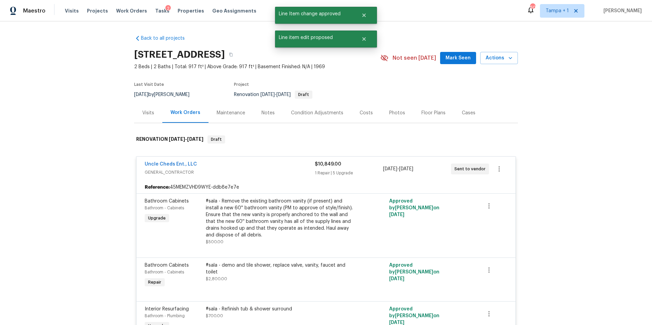
scroll to position [112, 0]
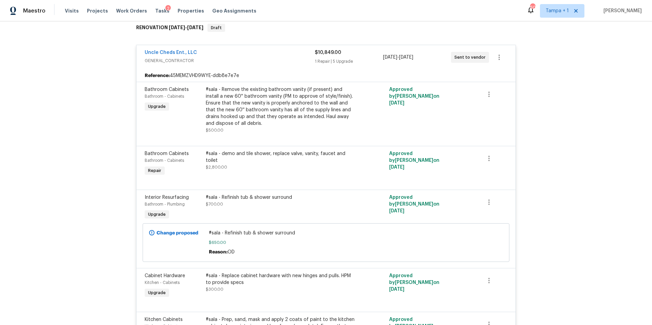
click at [253, 176] on div "#sala - demo and tile shower, replace valve, vanity, faucet and toilet $2,800.00" at bounding box center [280, 163] width 153 height 31
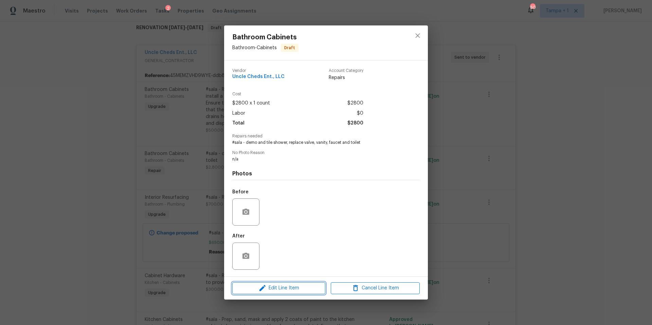
click at [262, 289] on icon "button" at bounding box center [262, 288] width 6 height 6
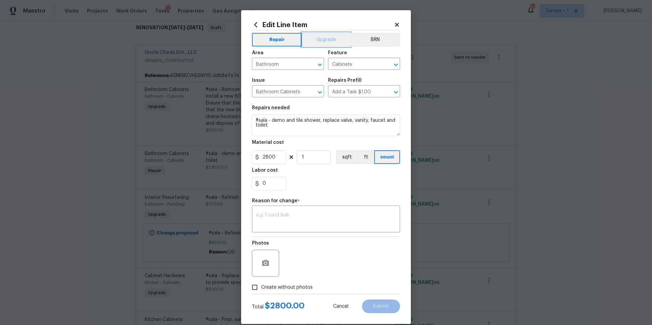
click at [332, 41] on button "Upgrade" at bounding box center [326, 40] width 49 height 14
click at [315, 235] on div "Repair Upgrade BRN Area Bathroom ​ Feature Cabinets ​ Issue Bathroom Cabinets ​…" at bounding box center [326, 162] width 148 height 264
click at [316, 223] on textarea at bounding box center [326, 220] width 140 height 14
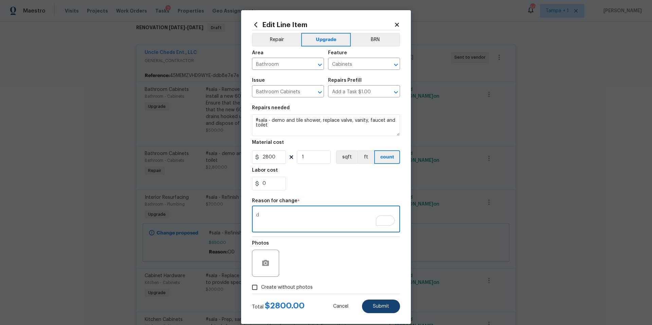
type textarea "d"
click at [381, 310] on button "Submit" at bounding box center [381, 307] width 38 height 14
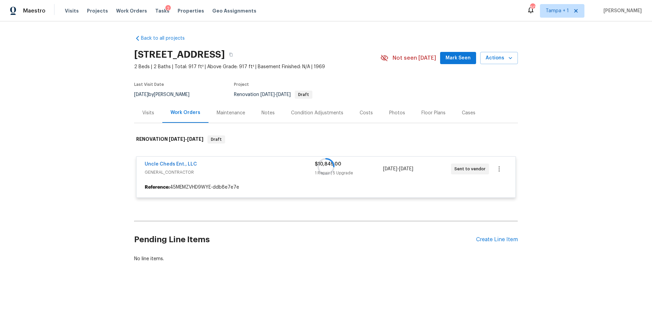
scroll to position [0, 0]
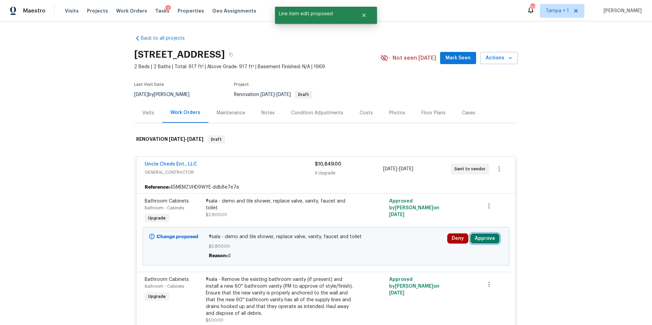
click at [488, 240] on button "Approve" at bounding box center [484, 239] width 29 height 10
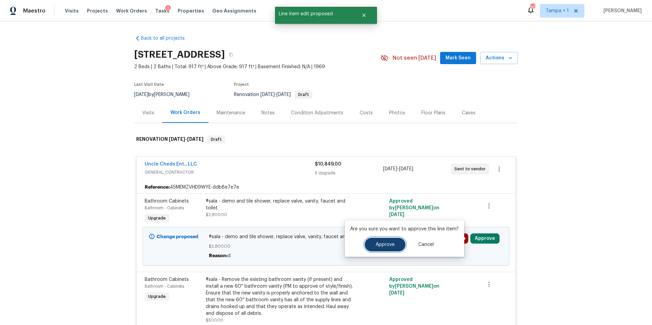
click at [393, 243] on span "Approve" at bounding box center [385, 244] width 19 height 5
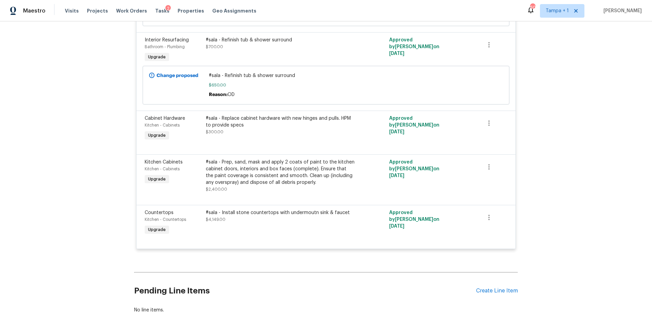
scroll to position [335, 0]
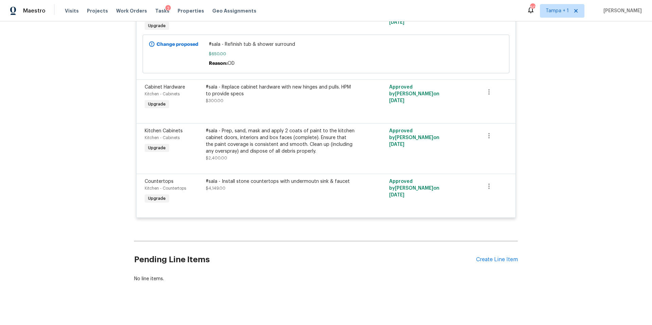
click at [259, 151] on div "#sala - Prep, sand, mask and apply 2 coats of paint to the kitchen cabinet door…" at bounding box center [280, 141] width 149 height 27
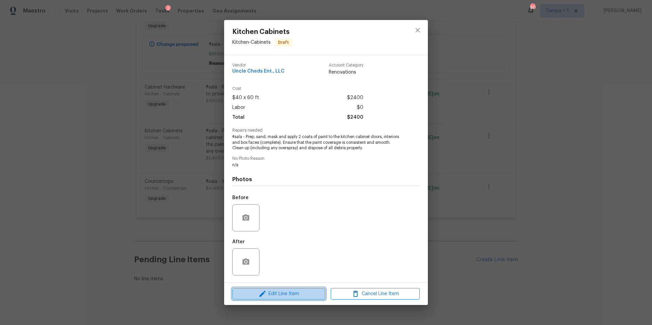
click at [273, 290] on span "Edit Line Item" at bounding box center [278, 294] width 89 height 8
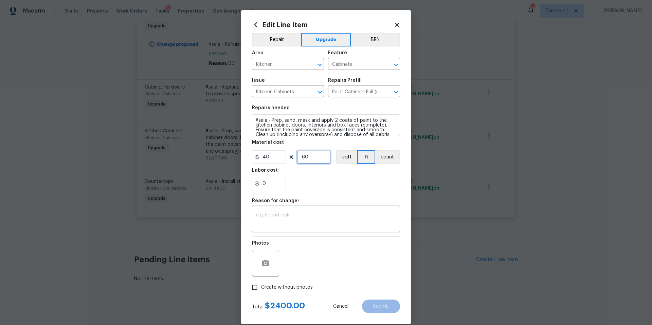
click at [314, 160] on input "60" at bounding box center [314, 157] width 34 height 14
type input "1"
click at [260, 160] on input "40" at bounding box center [269, 157] width 34 height 14
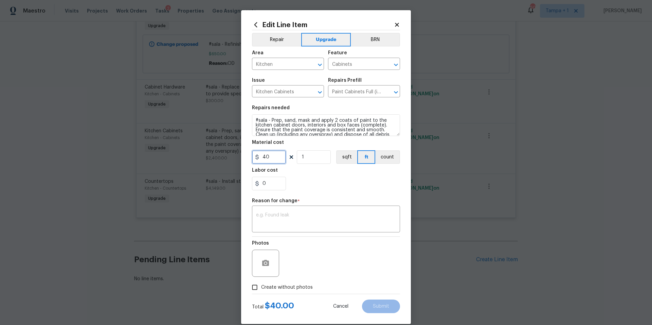
click at [260, 160] on input "40" at bounding box center [269, 157] width 34 height 14
type input "1600"
click at [286, 218] on textarea "To enrich screen reader interactions, please activate Accessibility in Grammarl…" at bounding box center [326, 220] width 140 height 14
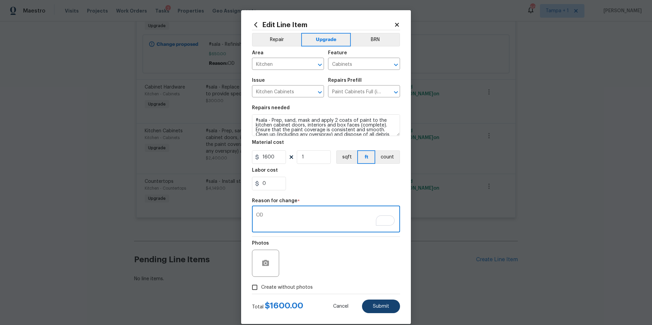
type textarea "OD"
click at [374, 302] on button "Submit" at bounding box center [381, 307] width 38 height 14
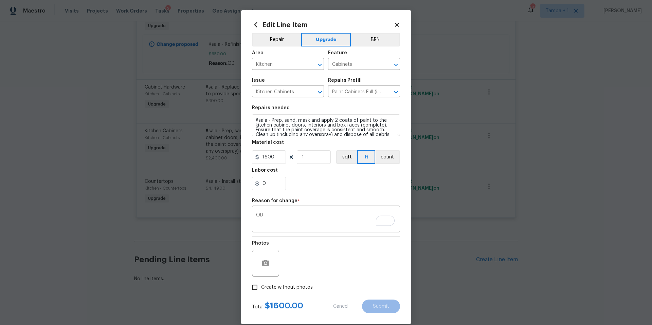
type input "60"
type input "40"
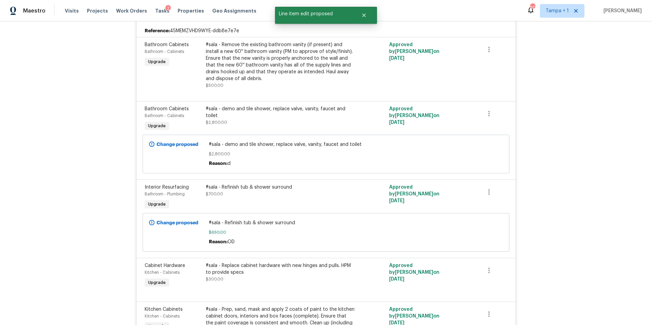
scroll to position [344, 0]
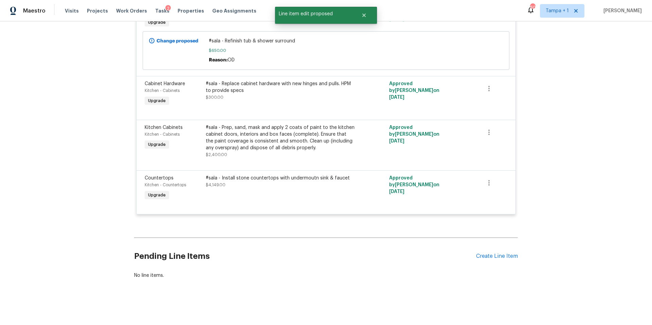
click at [257, 192] on div "#sala - Install stone countertops with undermoutn sink & faucet $4,149.00" at bounding box center [280, 188] width 153 height 31
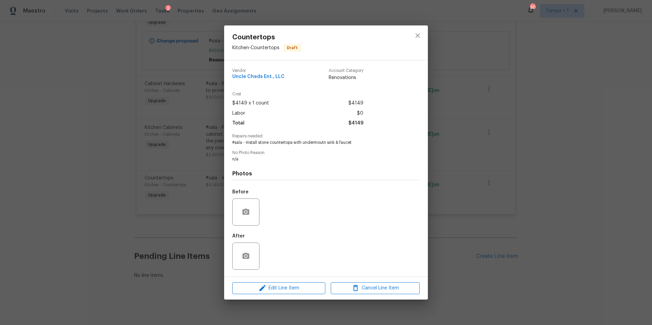
click at [265, 296] on div "Edit Line Item Cancel Line Item" at bounding box center [326, 288] width 204 height 23
click at [266, 292] on icon "button" at bounding box center [262, 288] width 8 height 8
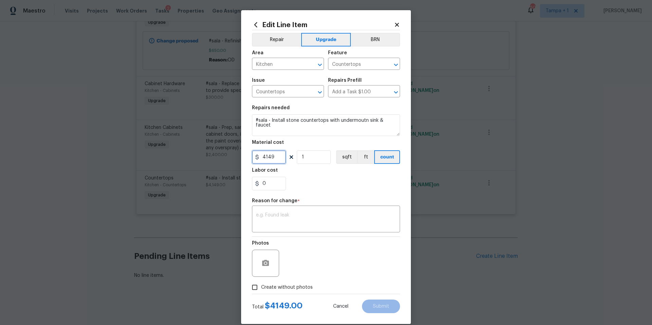
click at [275, 157] on input "4149" at bounding box center [269, 157] width 34 height 14
type input "3000"
click at [300, 214] on textarea at bounding box center [326, 220] width 140 height 14
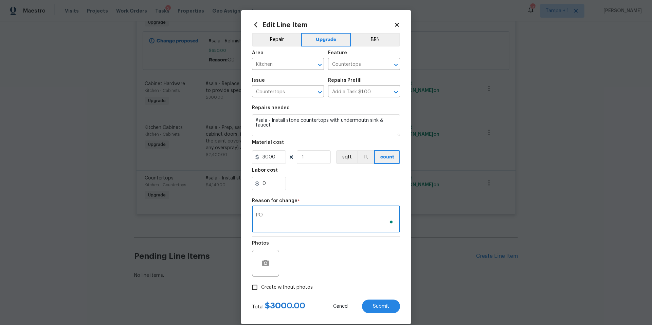
type textarea "P"
type textarea "OD"
click at [377, 306] on span "Submit" at bounding box center [381, 306] width 16 height 5
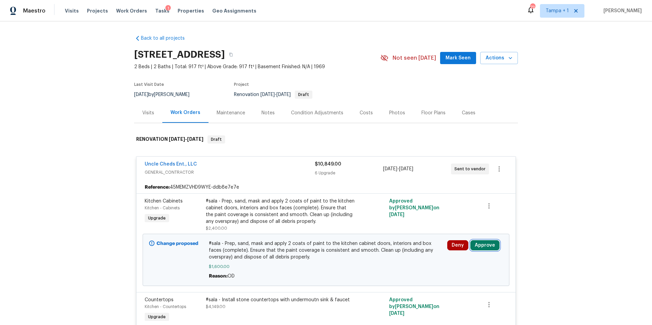
click at [481, 247] on button "Approve" at bounding box center [484, 245] width 29 height 10
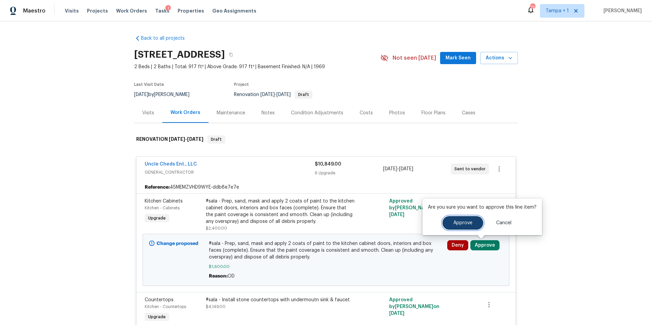
click at [450, 224] on button "Approve" at bounding box center [463, 223] width 41 height 14
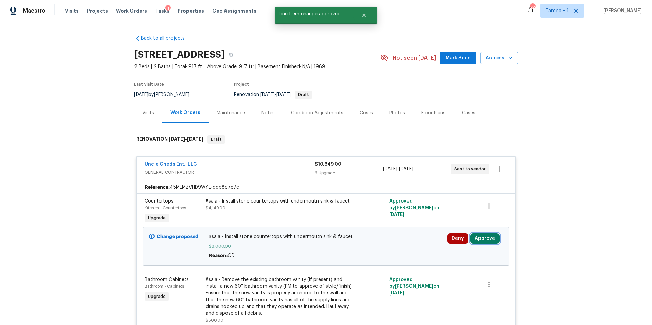
click at [483, 239] on button "Approve" at bounding box center [484, 239] width 29 height 10
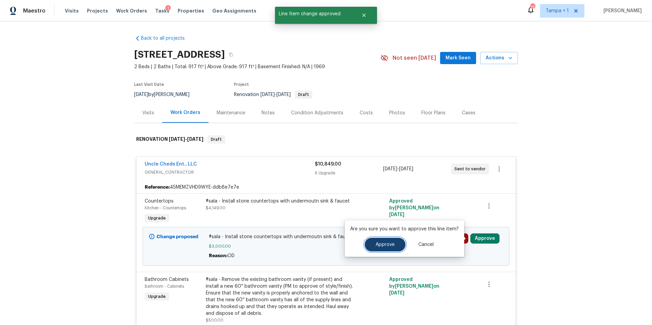
click at [392, 250] on button "Approve" at bounding box center [385, 245] width 41 height 14
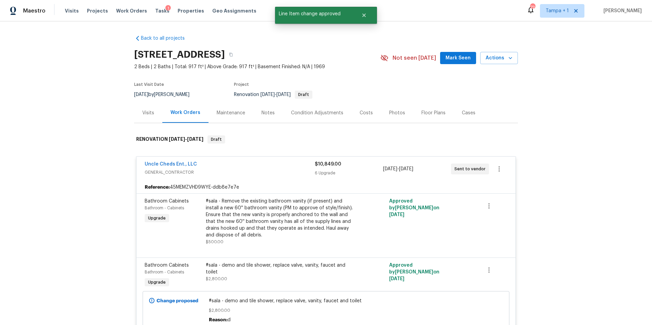
click at [358, 102] on div "Last Visit Date [DATE] by [PERSON_NAME] Project Renovation [DATE] - [DATE] Draft" at bounding box center [249, 90] width 230 height 24
click at [360, 115] on div "Costs" at bounding box center [366, 113] width 13 height 7
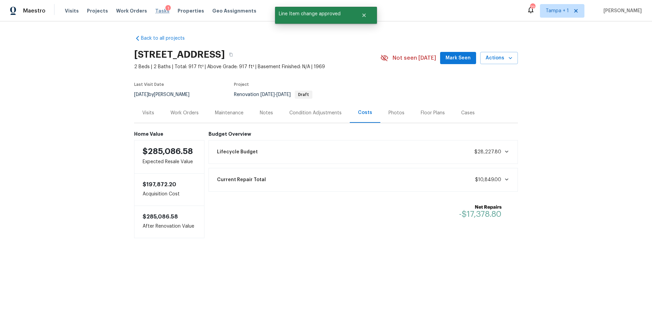
click at [156, 11] on span "Tasks" at bounding box center [162, 10] width 14 height 5
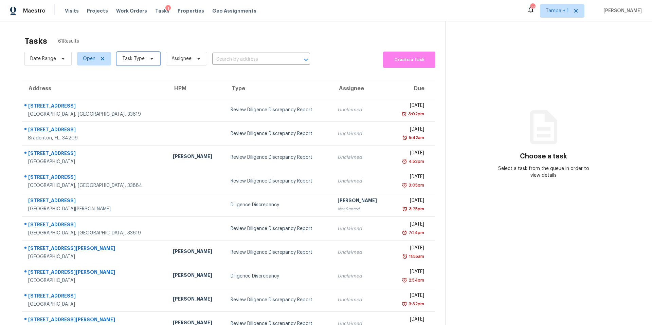
click at [126, 62] on span "Task Type" at bounding box center [138, 59] width 44 height 14
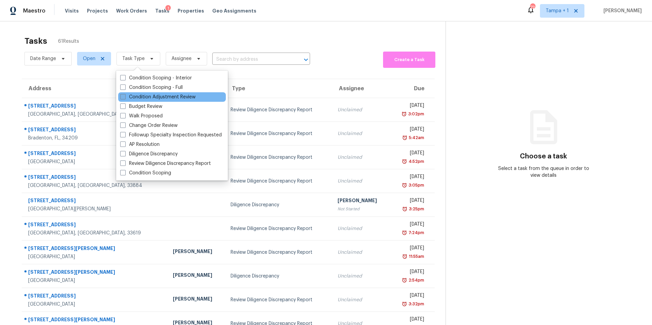
drag, startPoint x: 145, startPoint y: 127, endPoint x: 173, endPoint y: 98, distance: 39.4
click at [145, 126] on label "Change Order Review" at bounding box center [148, 125] width 57 height 7
click at [125, 126] on input "Change Order Review" at bounding box center [122, 124] width 4 height 4
checkbox input "true"
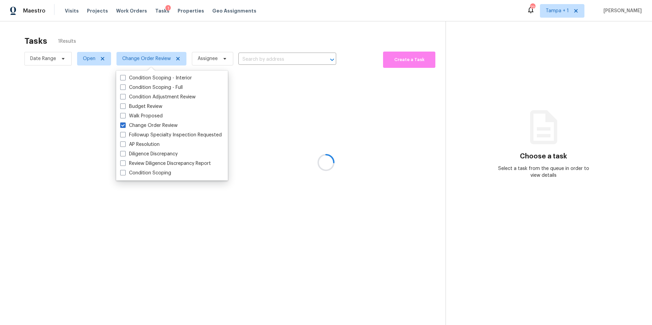
click at [233, 53] on div at bounding box center [326, 162] width 652 height 325
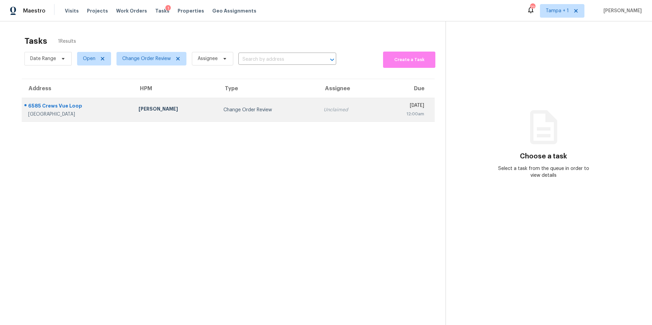
click at [133, 115] on td "[PERSON_NAME]" at bounding box center [175, 110] width 85 height 24
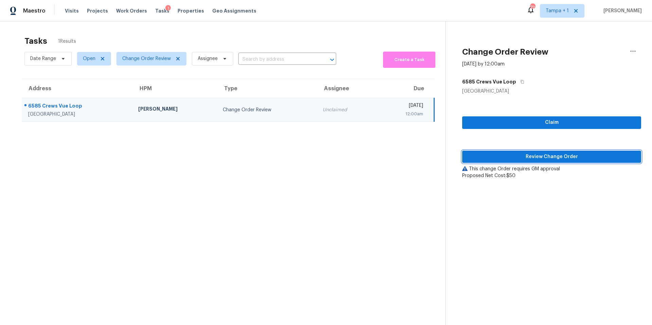
click at [568, 154] on span "Review Change Order" at bounding box center [552, 157] width 168 height 8
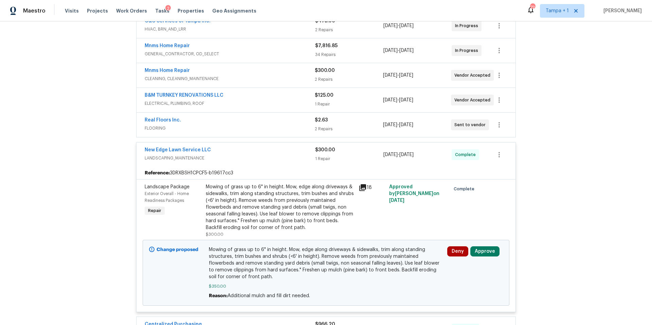
scroll to position [145, 0]
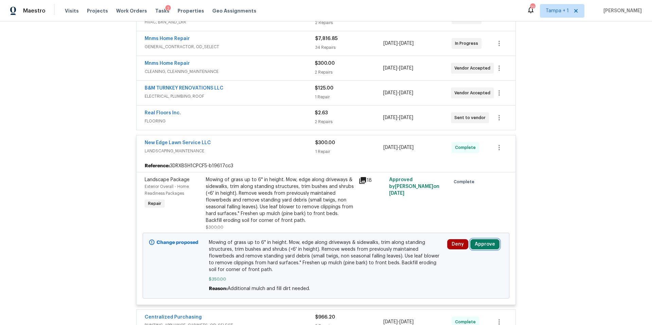
click at [489, 246] on button "Approve" at bounding box center [484, 244] width 29 height 10
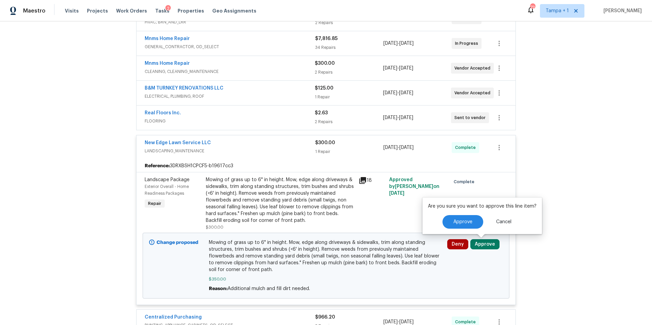
click at [434, 225] on div "Approve Cancel" at bounding box center [482, 222] width 109 height 14
click at [446, 223] on button "Approve" at bounding box center [463, 222] width 41 height 14
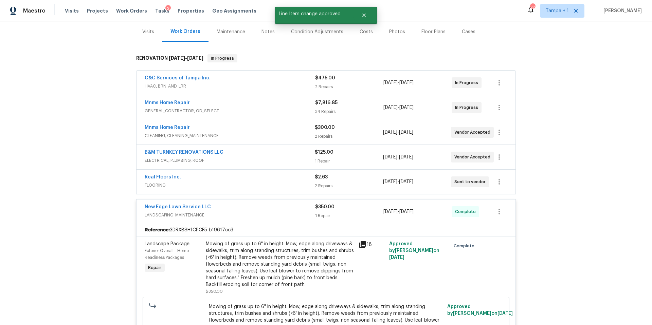
scroll to position [0, 0]
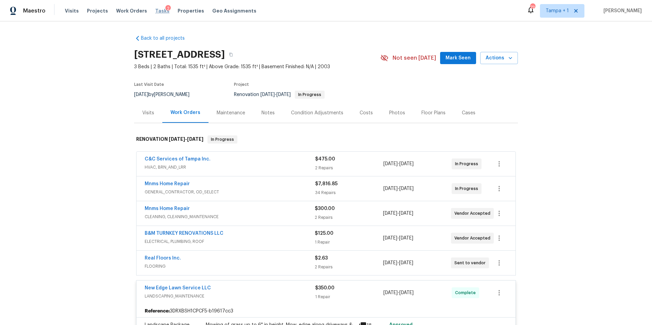
click at [155, 13] on span "Tasks" at bounding box center [162, 10] width 14 height 5
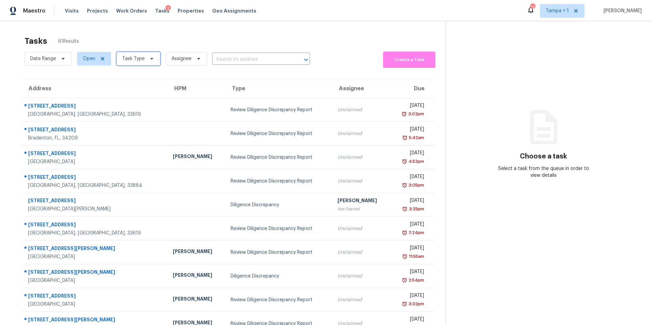
click at [135, 62] on span "Task Type" at bounding box center [133, 58] width 22 height 7
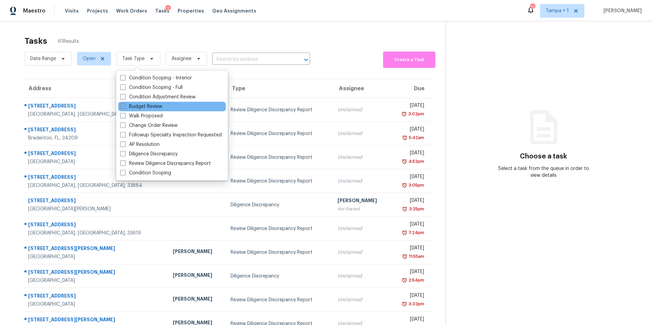
drag, startPoint x: 138, startPoint y: 104, endPoint x: 134, endPoint y: 105, distance: 4.5
click at [138, 104] on label "Budget Review" at bounding box center [141, 106] width 42 height 7
click at [125, 104] on input "Budget Review" at bounding box center [122, 105] width 4 height 4
checkbox input "true"
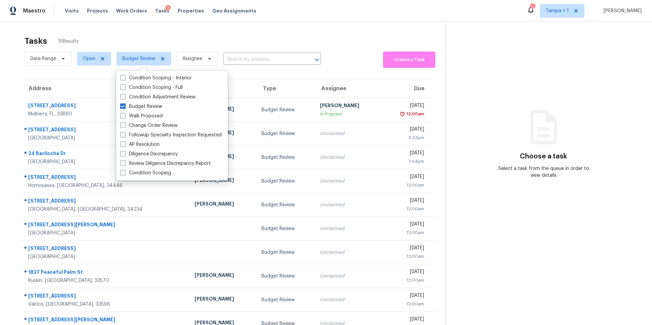
click at [219, 23] on div "Tasks 15 Results Date Range Open Budget Review Assignee ​ Create a Task Address…" at bounding box center [326, 187] width 652 height 332
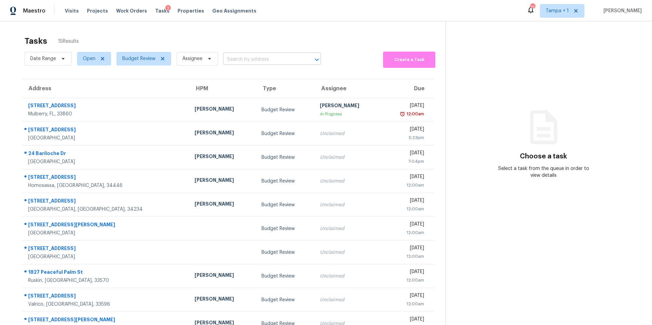
click at [237, 57] on input "text" at bounding box center [262, 59] width 79 height 11
paste input "[STREET_ADDRESS]"
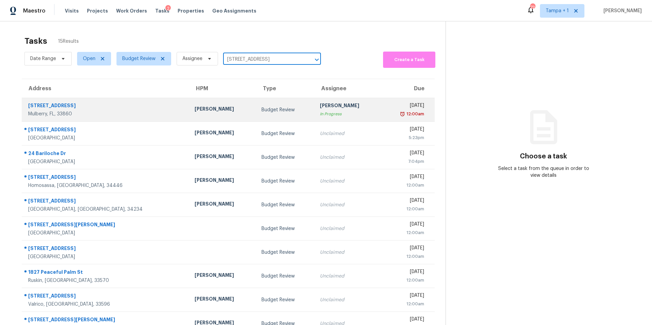
scroll to position [0, 12]
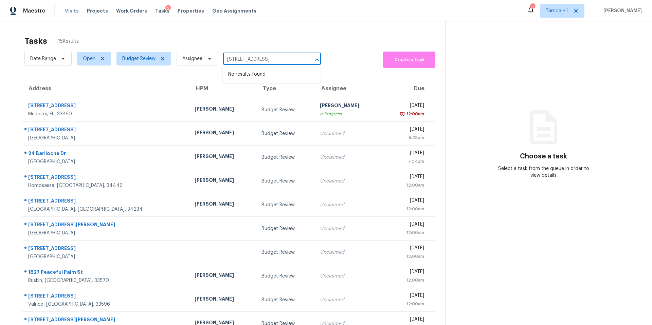
type input "[STREET_ADDRESS]"
click at [70, 14] on span "Visits" at bounding box center [72, 10] width 14 height 7
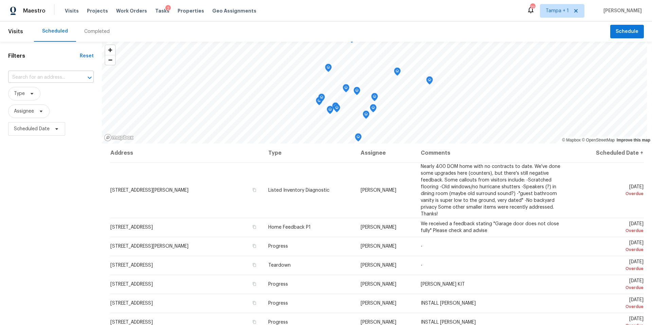
click at [16, 79] on input "text" at bounding box center [41, 77] width 67 height 11
paste input "[STREET_ADDRESS]"
type input "[STREET_ADDRESS]"
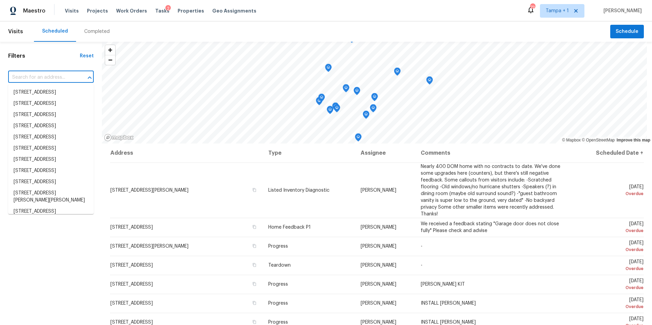
scroll to position [0, 0]
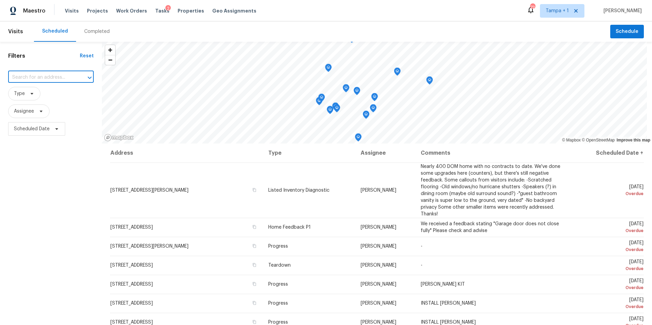
click at [40, 78] on input "text" at bounding box center [41, 77] width 67 height 11
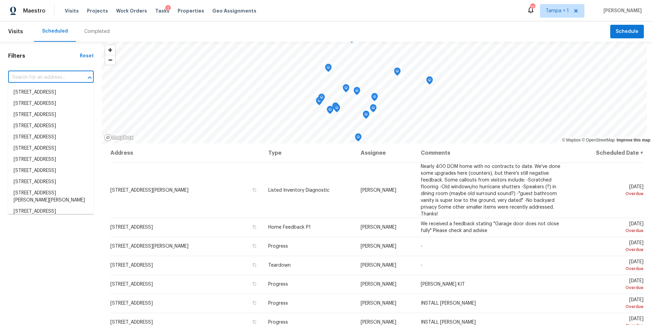
paste input "[STREET_ADDRESS]"
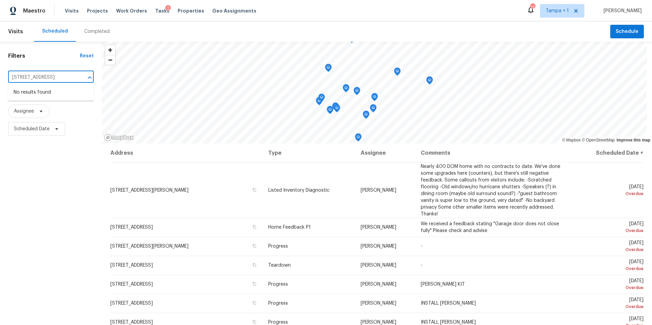
click at [79, 79] on div at bounding box center [85, 78] width 18 height 10
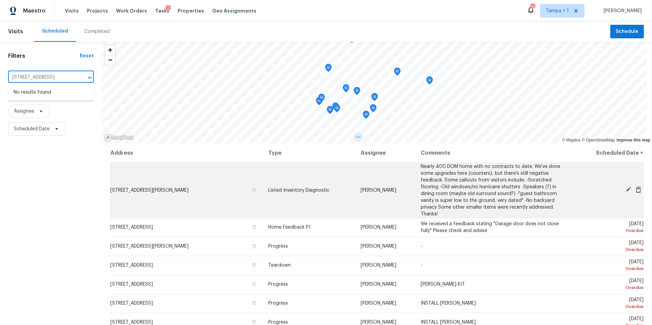
type input "[STREET_ADDRESS]"
click at [626, 190] on icon at bounding box center [628, 189] width 5 height 5
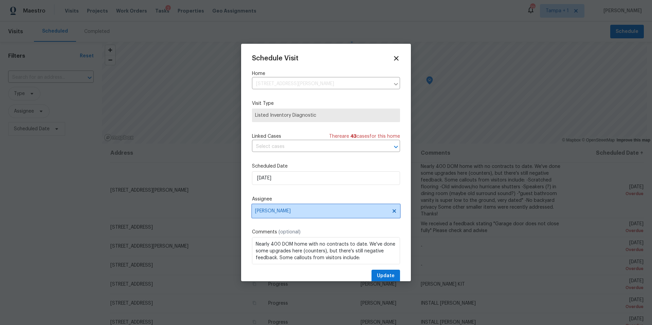
click at [294, 213] on span "[PERSON_NAME]" at bounding box center [321, 211] width 133 height 5
type input "n"
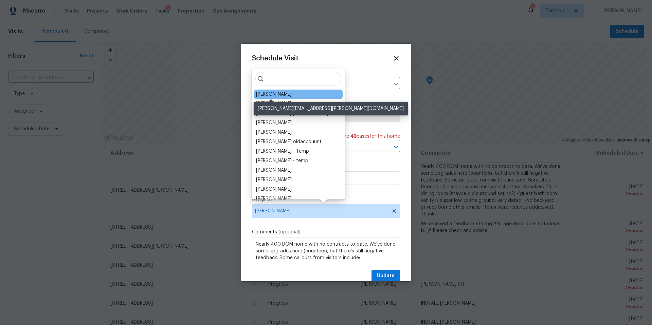
click at [283, 93] on div "[PERSON_NAME]" at bounding box center [274, 94] width 36 height 7
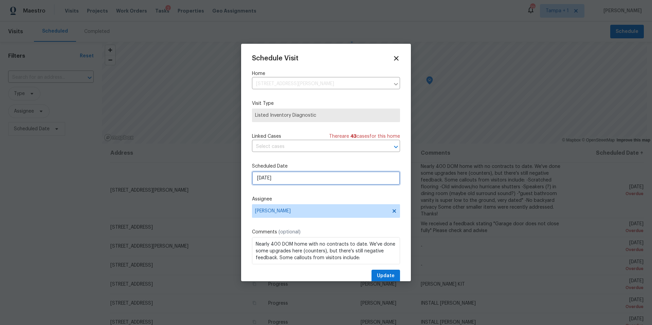
click at [283, 179] on input "[DATE]" at bounding box center [326, 179] width 148 height 14
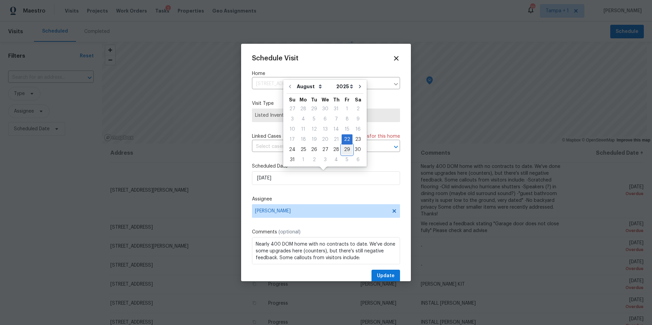
click at [342, 150] on div "29" at bounding box center [347, 150] width 11 height 10
type input "[DATE]"
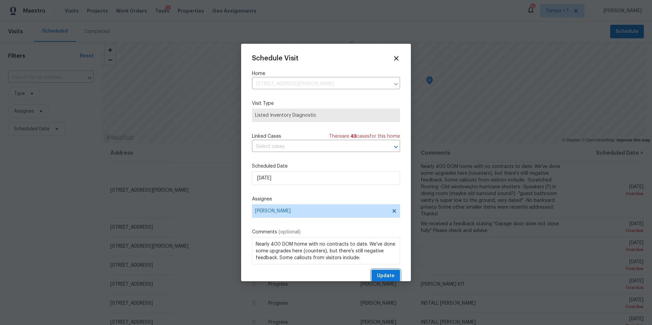
click at [380, 272] on span "Update" at bounding box center [386, 276] width 18 height 8
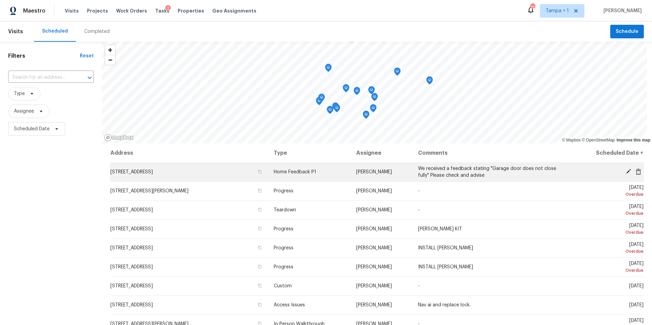
click at [626, 173] on icon at bounding box center [628, 171] width 5 height 5
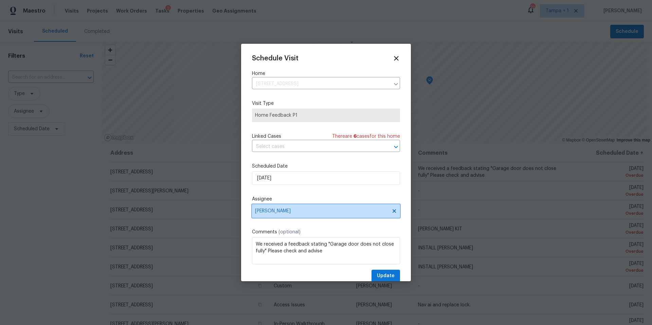
click at [298, 213] on span "[PERSON_NAME]" at bounding box center [321, 211] width 133 height 5
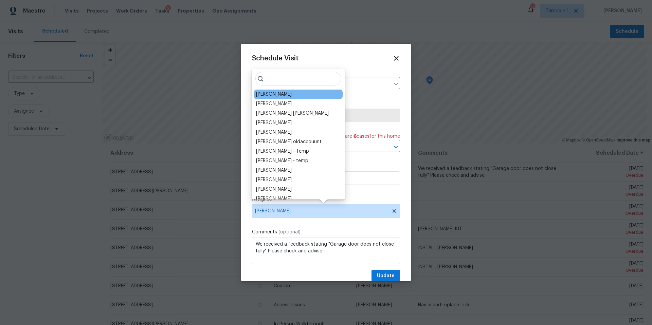
click at [271, 95] on div "[PERSON_NAME]" at bounding box center [274, 94] width 36 height 7
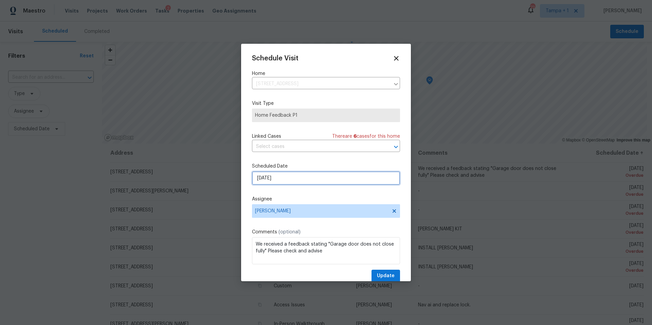
click at [298, 179] on input "[DATE]" at bounding box center [326, 179] width 148 height 14
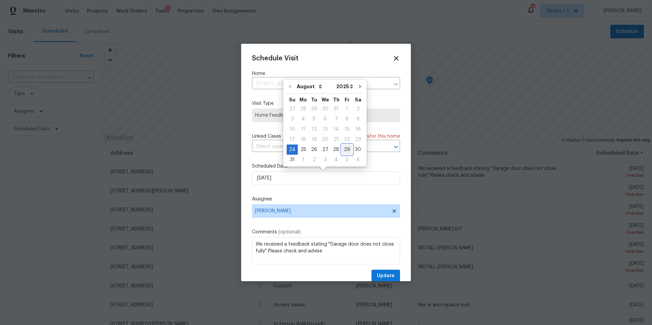
click at [345, 151] on div "29" at bounding box center [347, 150] width 11 height 10
type input "[DATE]"
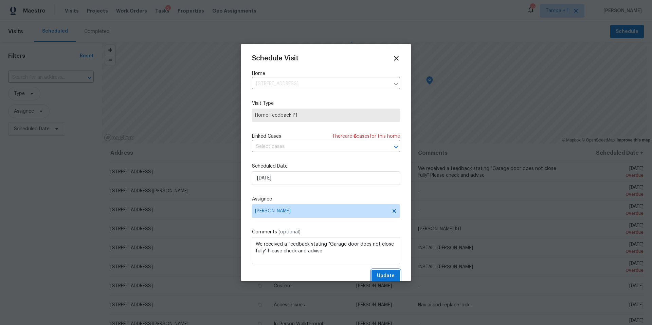
click at [384, 278] on span "Update" at bounding box center [386, 276] width 18 height 8
